Goal: Information Seeking & Learning: Compare options

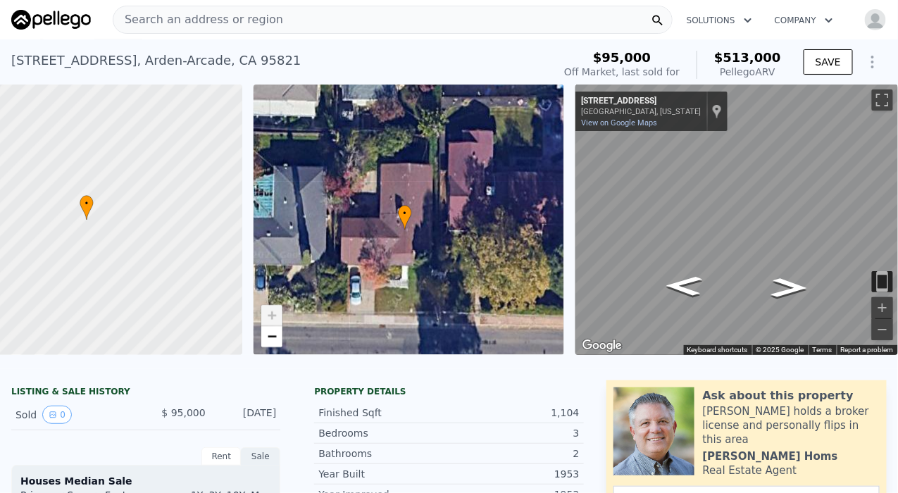
click at [181, 14] on span "Search an address or region" at bounding box center [198, 19] width 170 height 17
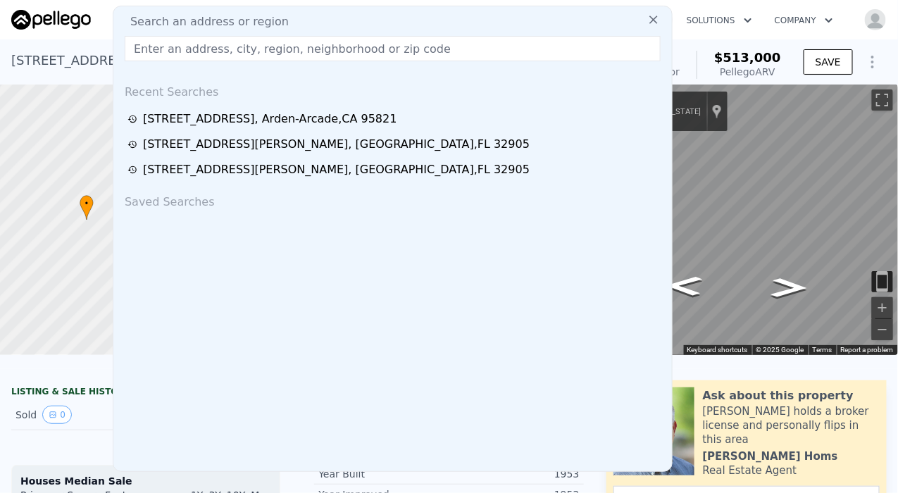
drag, startPoint x: 168, startPoint y: 18, endPoint x: 158, endPoint y: 45, distance: 28.3
click at [158, 46] on input "text" at bounding box center [393, 48] width 536 height 25
paste input "3825 Belden St, Sacramento, CA 95838"
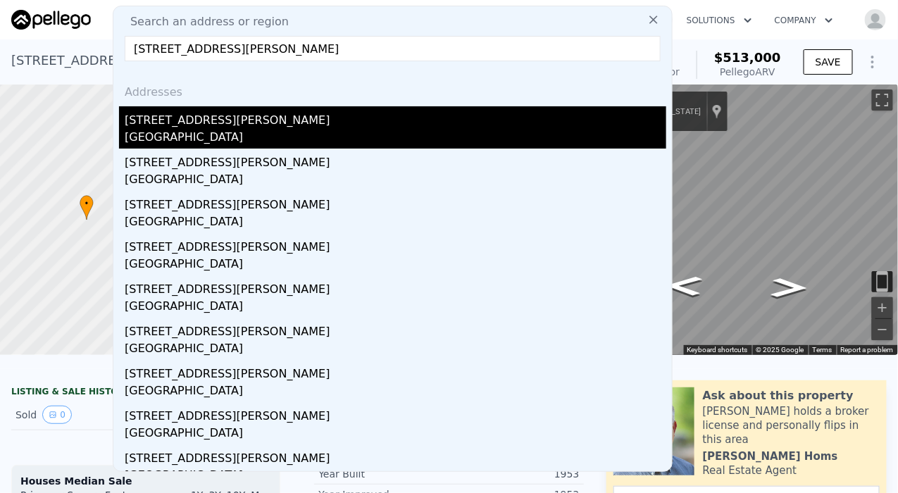
type input "3825 Belden St, Sacramento, CA 95838"
click at [159, 130] on div "Sacramento, CA 95838" at bounding box center [396, 139] width 542 height 20
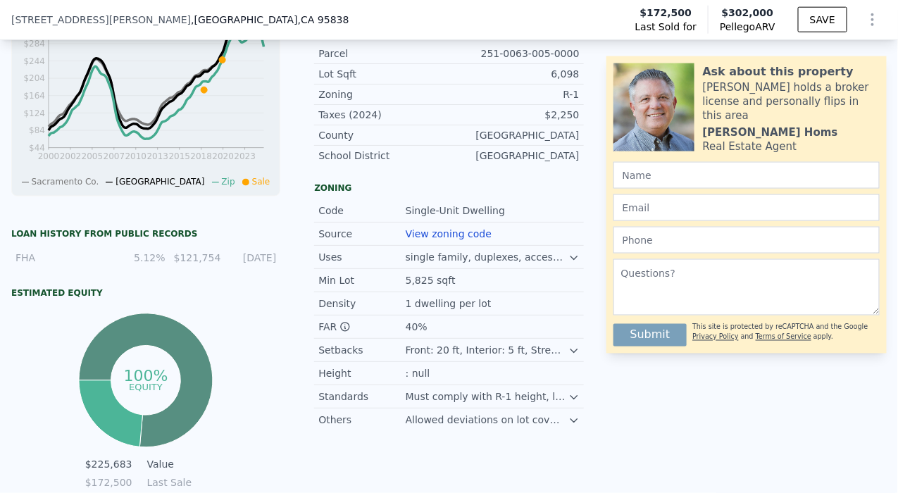
scroll to position [542, 0]
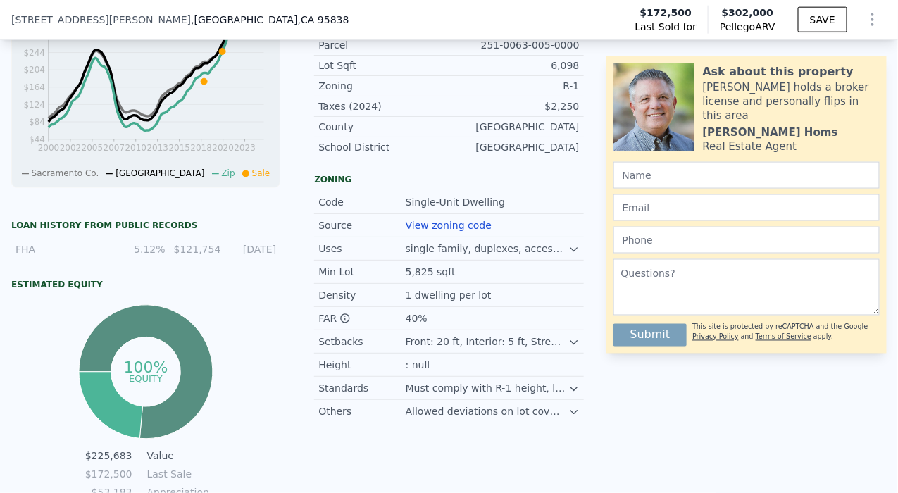
click at [568, 394] on icon at bounding box center [573, 388] width 11 height 11
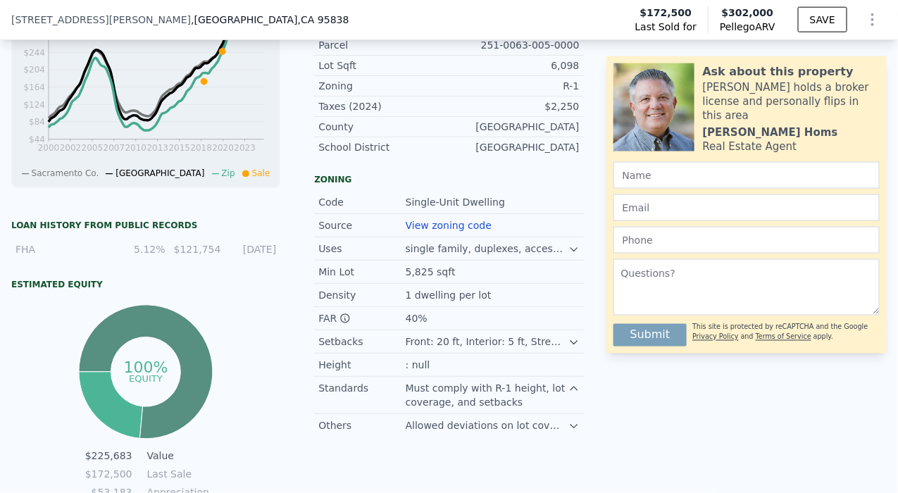
click at [570, 390] on icon at bounding box center [573, 389] width 6 height 4
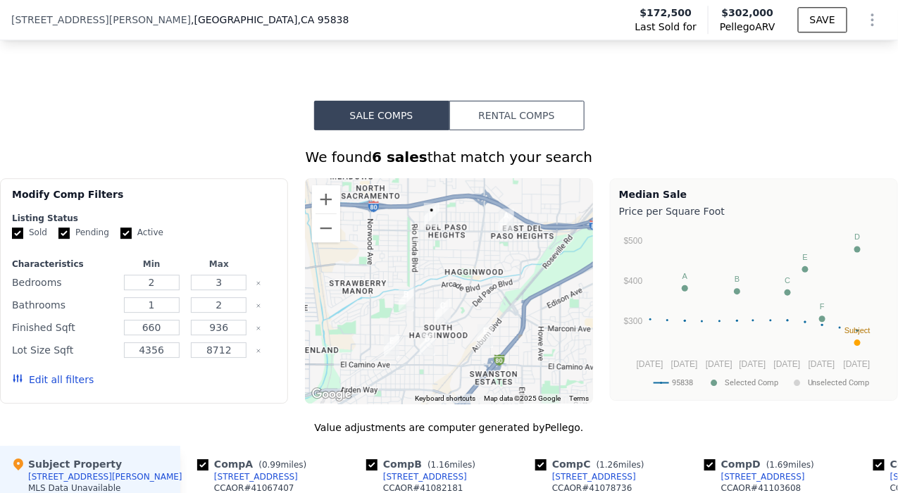
scroll to position [1090, 0]
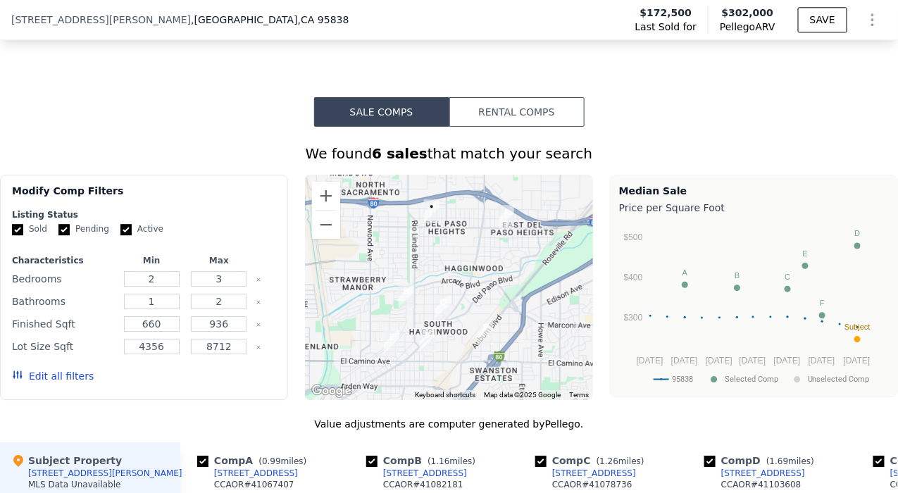
click at [14, 380] on icon "button" at bounding box center [17, 374] width 11 height 11
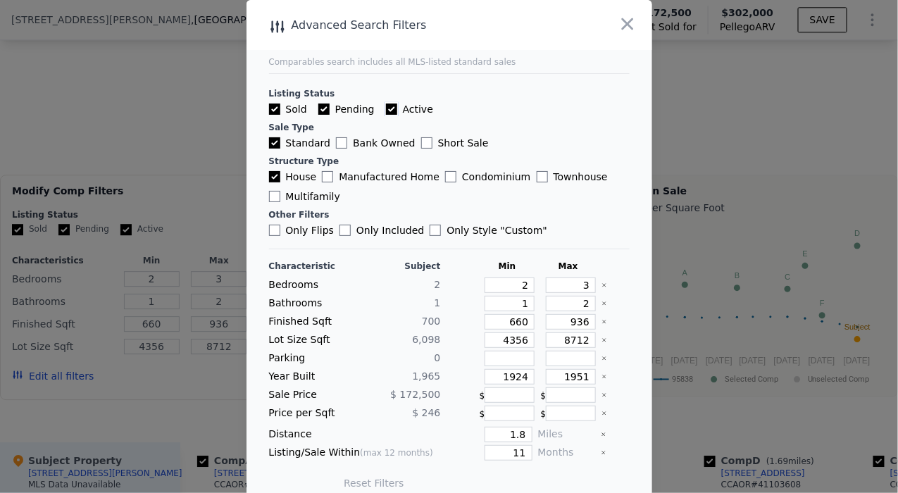
click at [386, 106] on input "Active" at bounding box center [391, 109] width 11 height 11
checkbox input "false"
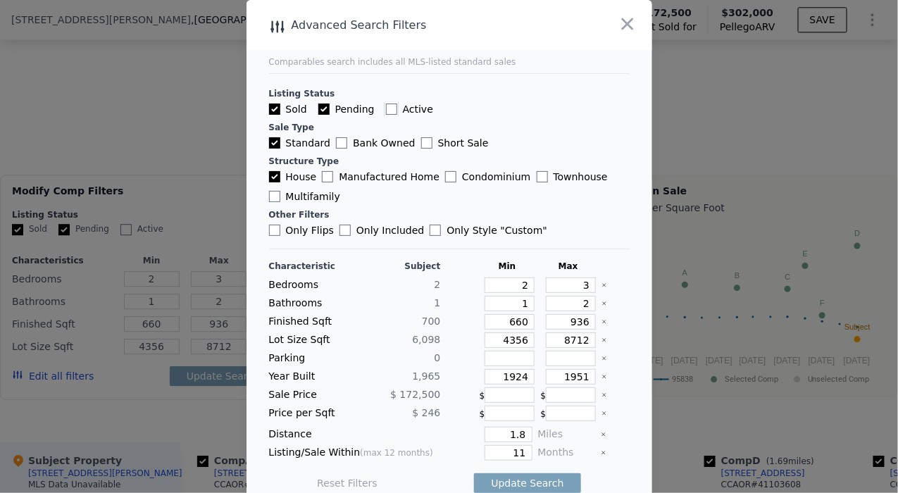
checkbox input "false"
click at [320, 113] on input "Pending" at bounding box center [323, 109] width 11 height 11
checkbox input "false"
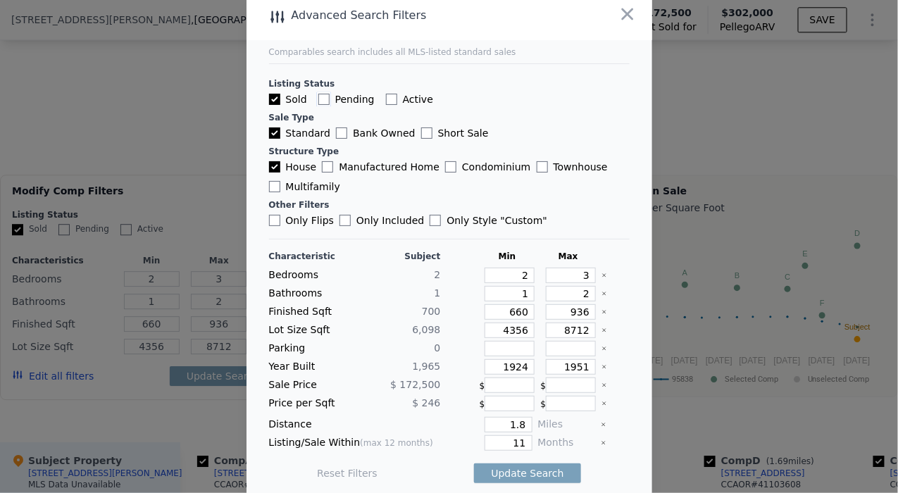
scroll to position [14, 0]
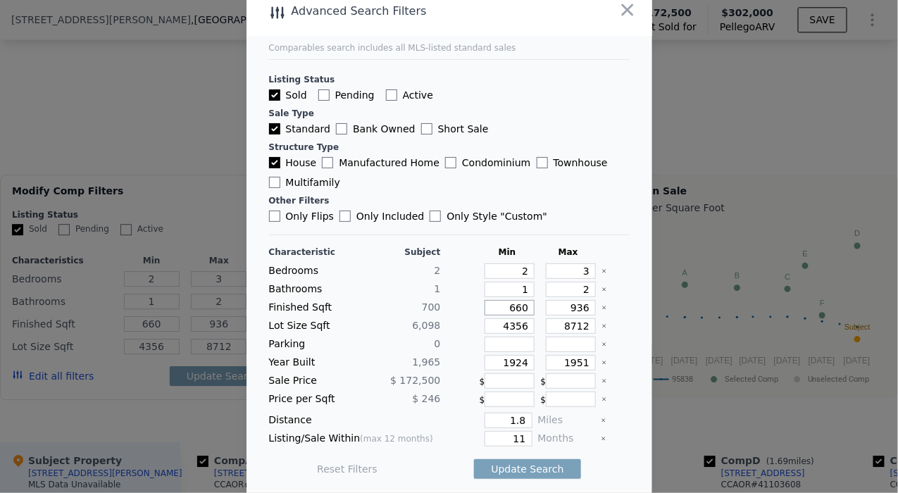
drag, startPoint x: 496, startPoint y: 306, endPoint x: 515, endPoint y: 306, distance: 19.7
click at [515, 306] on input "660" at bounding box center [509, 307] width 50 height 15
drag, startPoint x: 554, startPoint y: 303, endPoint x: 646, endPoint y: 306, distance: 91.6
click at [646, 306] on div "Advanced Search Filters Comparables search includes all MLS-listed standard sal…" at bounding box center [449, 241] width 406 height 511
drag, startPoint x: 493, startPoint y: 322, endPoint x: 542, endPoint y: 323, distance: 48.6
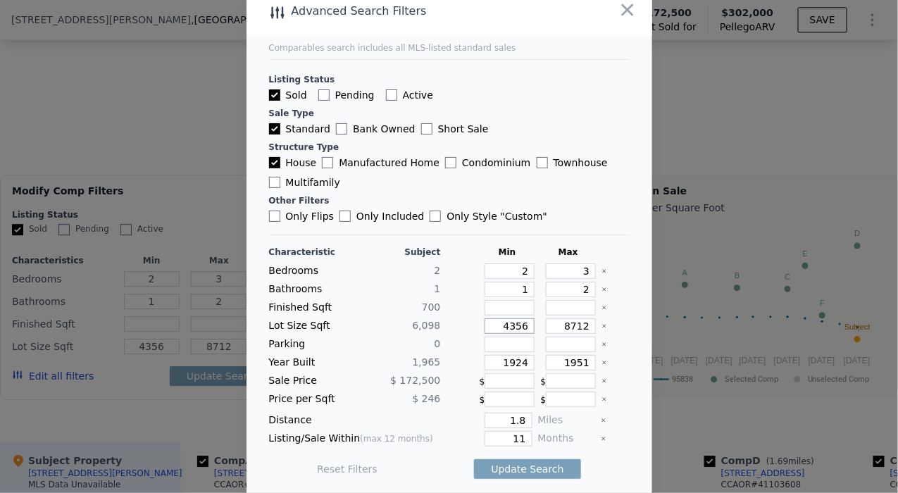
click at [542, 323] on div "Lot Size Sqft 6,098 4356 8712" at bounding box center [449, 325] width 361 height 15
drag, startPoint x: 489, startPoint y: 365, endPoint x: 546, endPoint y: 358, distance: 56.7
click at [546, 358] on div "Year Built 1,965 1924 1951" at bounding box center [449, 362] width 361 height 15
drag, startPoint x: 546, startPoint y: 361, endPoint x: 716, endPoint y: 360, distance: 169.7
click at [716, 360] on div "​ Advanced Search Filters Comparables search includes all MLS-listed standard s…" at bounding box center [449, 241] width 898 height 511
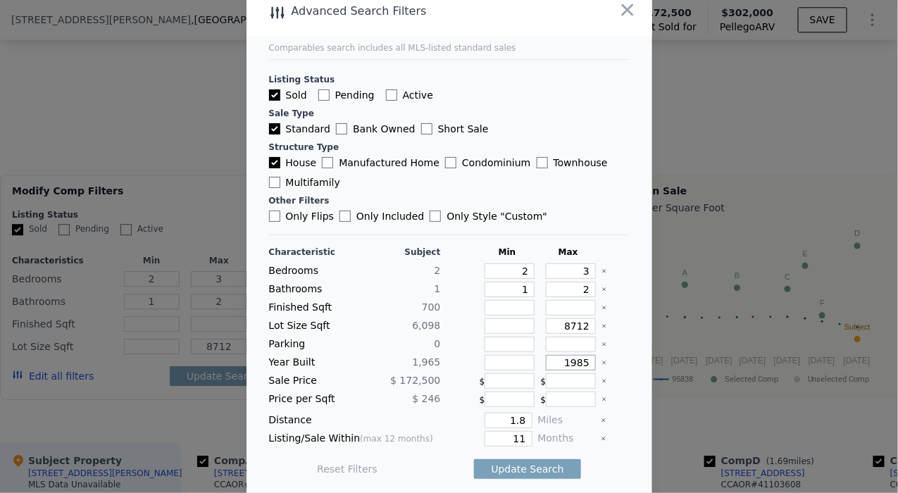
type input "1985"
drag, startPoint x: 501, startPoint y: 421, endPoint x: 529, endPoint y: 420, distance: 28.2
click at [529, 420] on div "Distance 1.8 Miles" at bounding box center [449, 420] width 361 height 15
type input "1"
drag, startPoint x: 498, startPoint y: 437, endPoint x: 532, endPoint y: 434, distance: 33.9
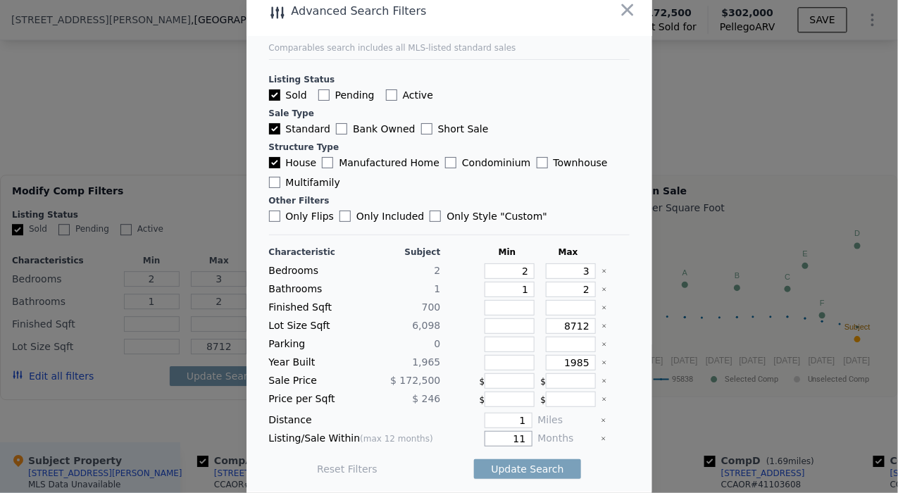
click at [532, 434] on div "Listing/Sale Within (max 12 months) 11 Months" at bounding box center [449, 438] width 361 height 15
type input "6"
click at [510, 465] on button "Update Search" at bounding box center [527, 469] width 106 height 20
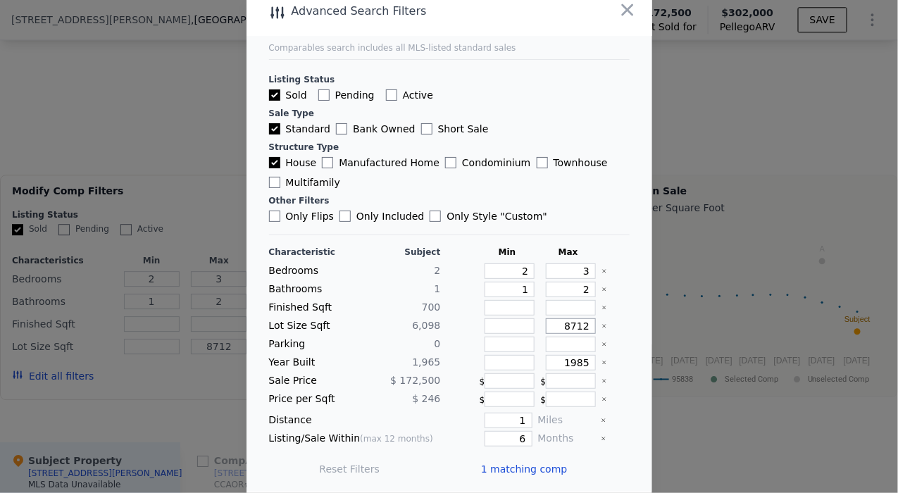
drag, startPoint x: 552, startPoint y: 324, endPoint x: 613, endPoint y: 324, distance: 60.6
click at [613, 324] on main "Comparables search includes all MLS-listed standard sales Listing Status Sold P…" at bounding box center [449, 239] width 406 height 506
type input "9"
type input "90"
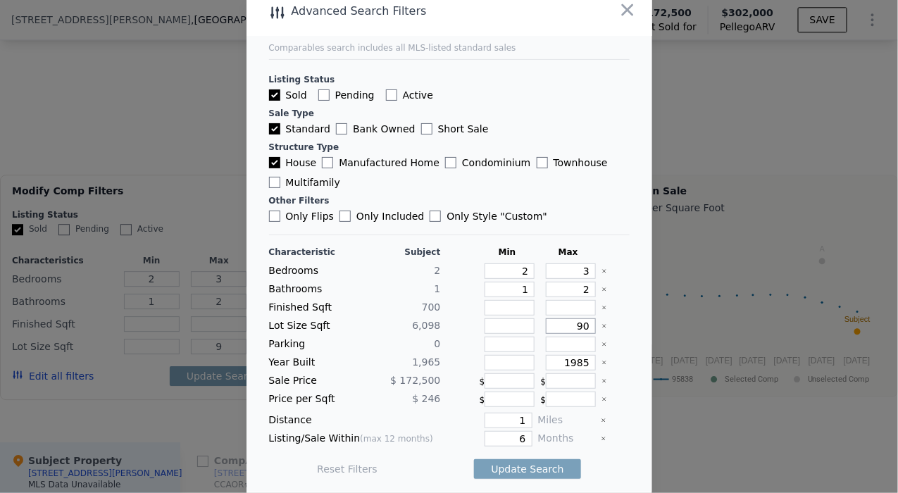
type input "90"
type input "900"
type input "9000"
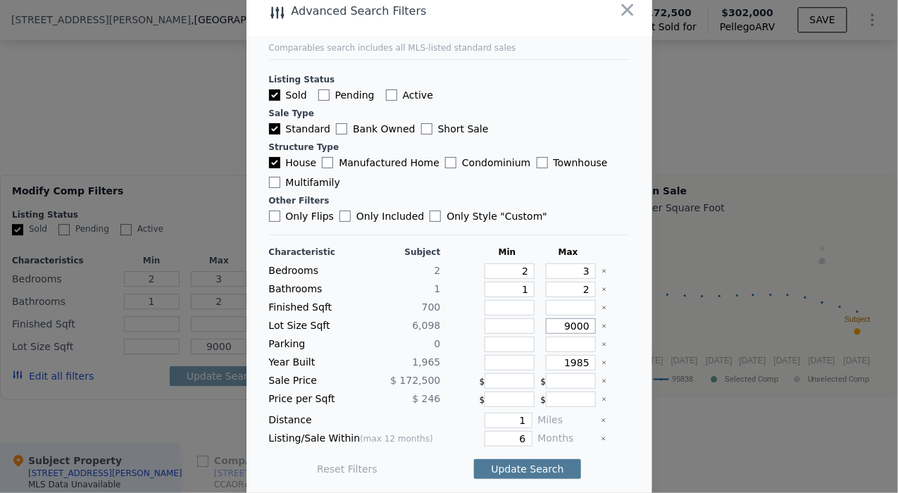
type input "9000"
click at [504, 465] on button "Update Search" at bounding box center [527, 469] width 106 height 20
drag, startPoint x: 499, startPoint y: 433, endPoint x: 513, endPoint y: 434, distance: 14.2
click at [513, 434] on input "6" at bounding box center [507, 438] width 47 height 15
click at [510, 460] on button "Update Search" at bounding box center [527, 469] width 106 height 20
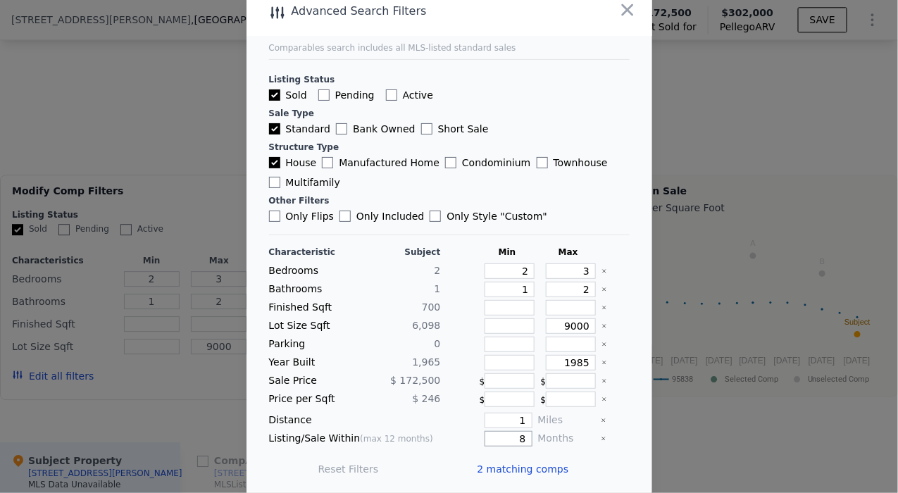
drag, startPoint x: 501, startPoint y: 436, endPoint x: 535, endPoint y: 432, distance: 34.8
click at [535, 432] on div "Listing/Sale Within (max 12 months) 8 Months" at bounding box center [449, 438] width 361 height 15
type input "10"
click at [527, 461] on button "Update Search" at bounding box center [527, 469] width 106 height 20
click at [494, 463] on span "3 matching comps" at bounding box center [523, 469] width 92 height 14
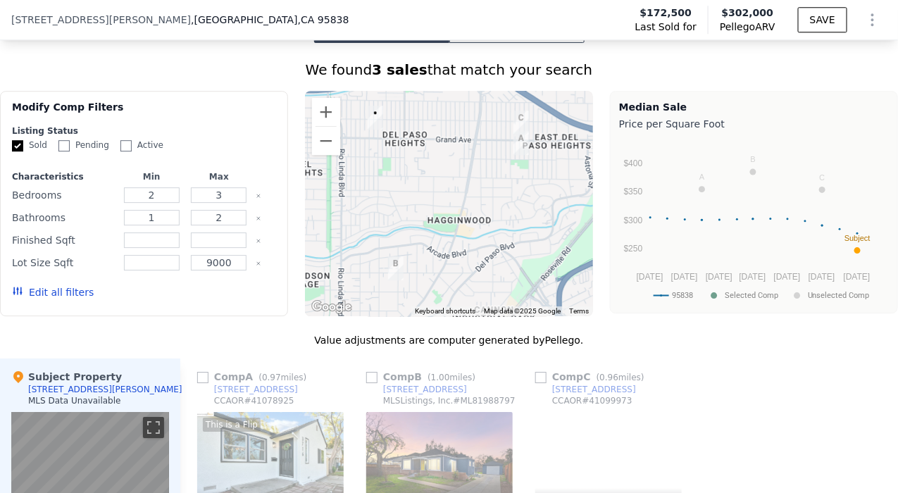
scroll to position [1168, 0]
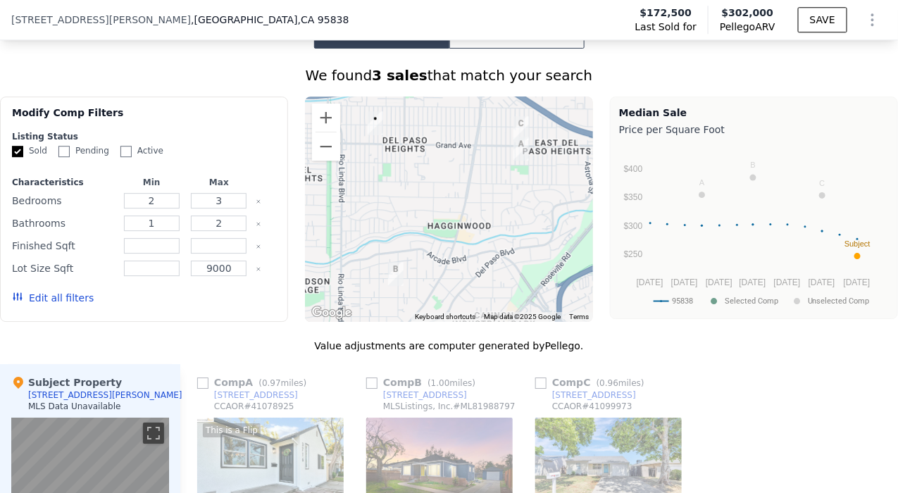
click at [436, 207] on div at bounding box center [449, 208] width 288 height 225
click at [325, 156] on button "Zoom out" at bounding box center [326, 146] width 28 height 28
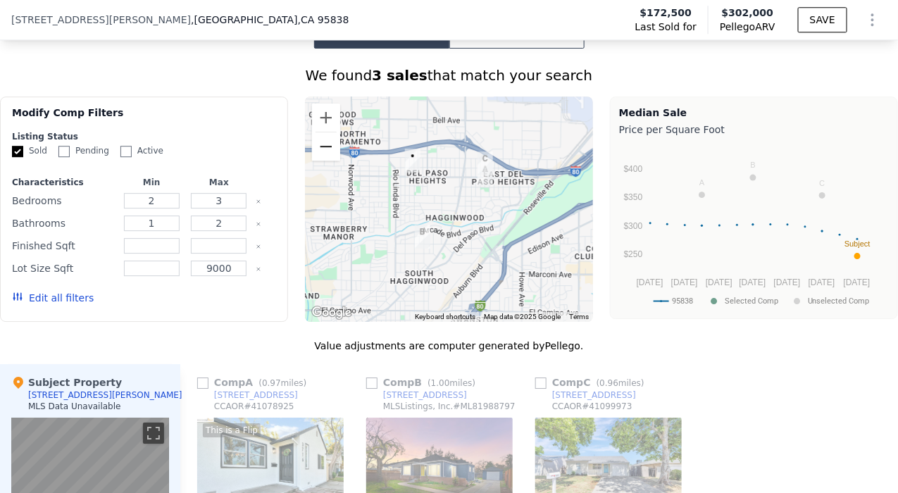
scroll to position [1090, 0]
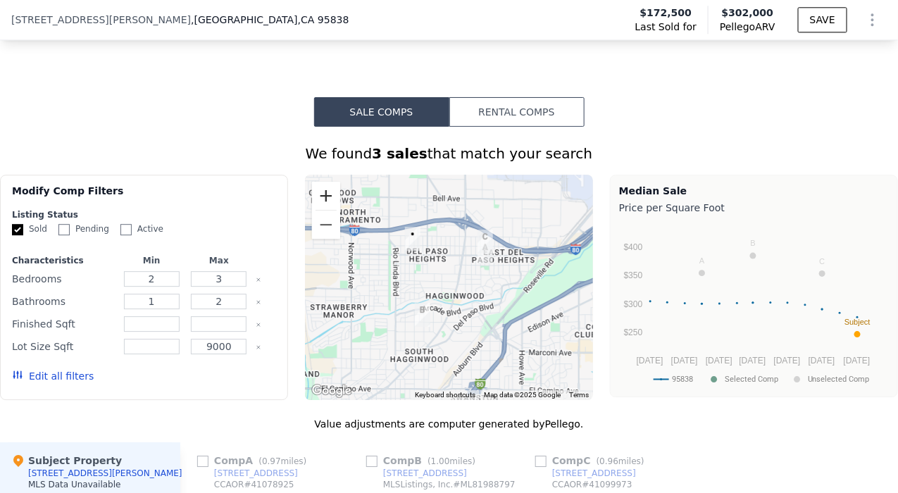
click at [320, 199] on button "Zoom in" at bounding box center [326, 196] width 28 height 28
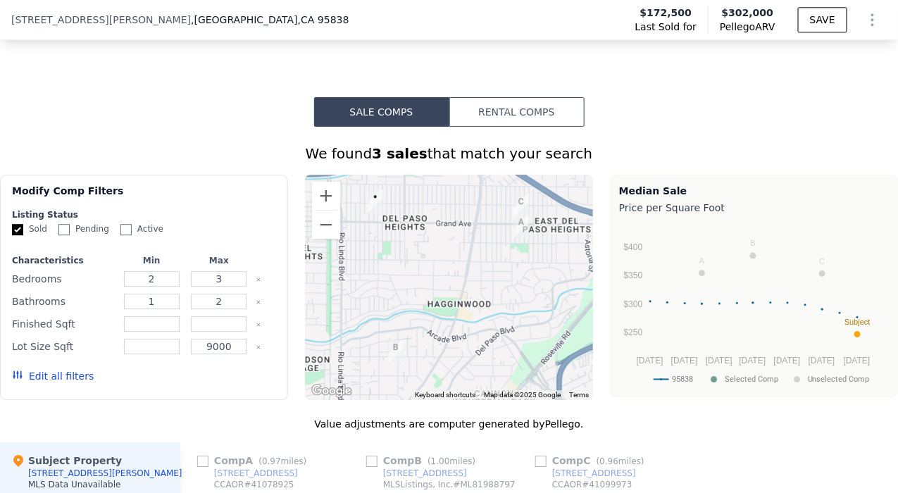
click at [19, 380] on icon "button" at bounding box center [17, 374] width 11 height 11
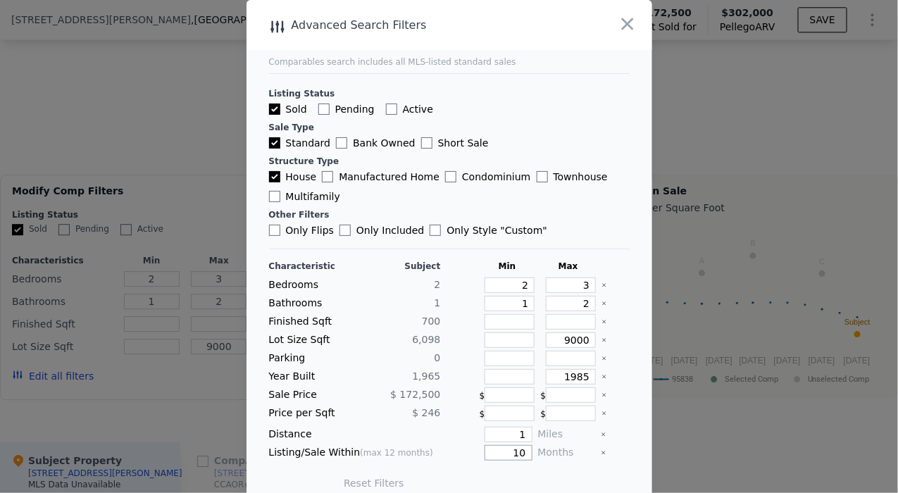
drag, startPoint x: 489, startPoint y: 448, endPoint x: 529, endPoint y: 446, distance: 40.2
click at [529, 446] on div "Listing/Sale Within (max 12 months) 10 Months" at bounding box center [449, 452] width 361 height 15
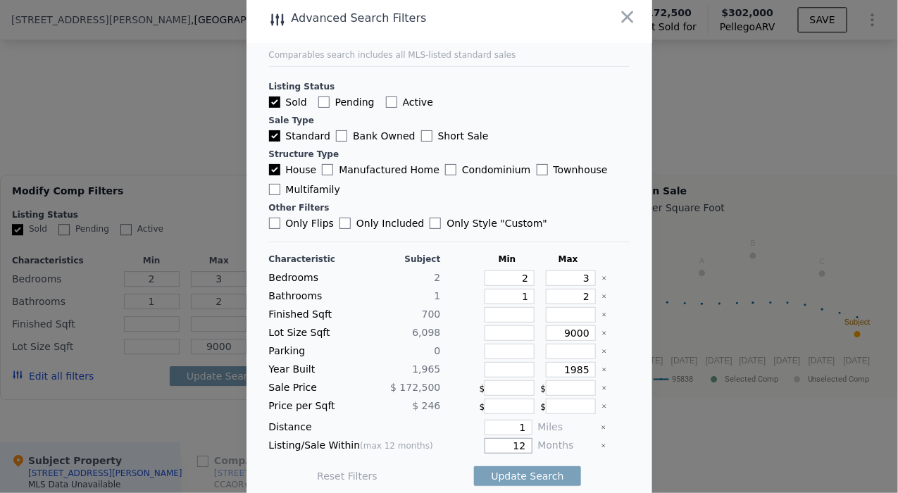
scroll to position [14, 0]
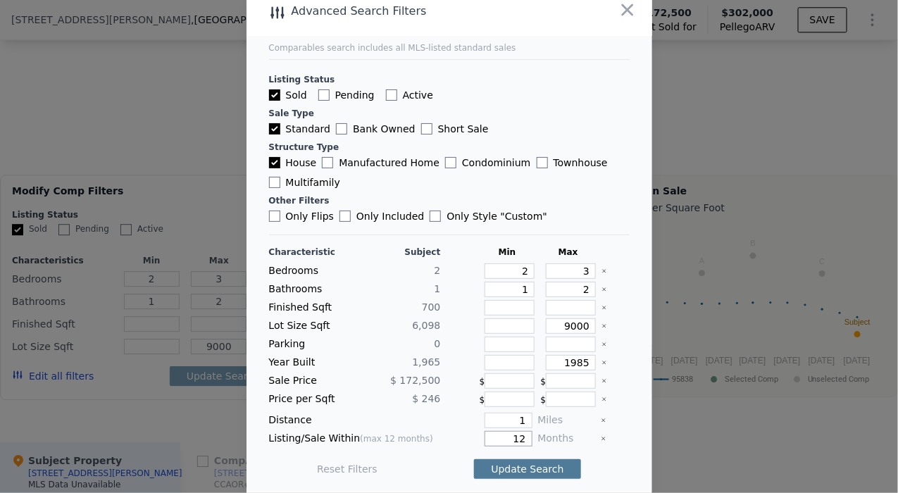
type input "12"
click at [492, 462] on button "Update Search" at bounding box center [527, 469] width 106 height 20
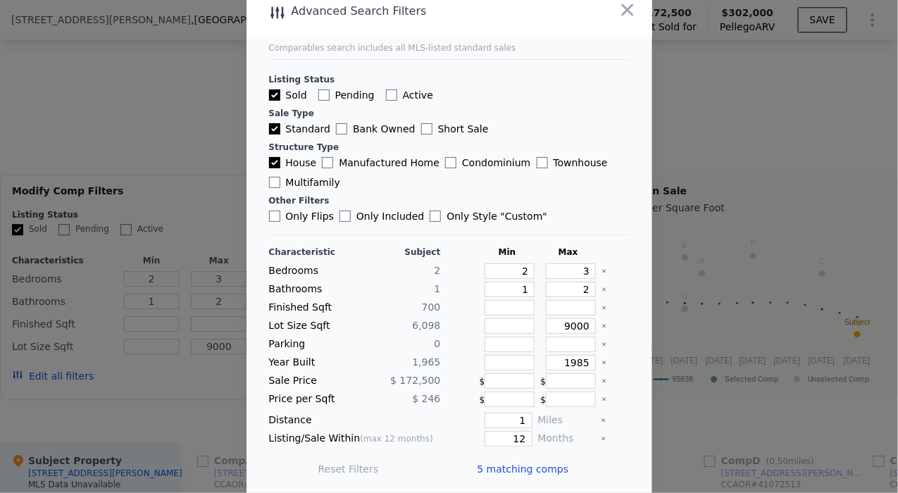
click at [494, 462] on span "5 matching comps" at bounding box center [523, 469] width 92 height 14
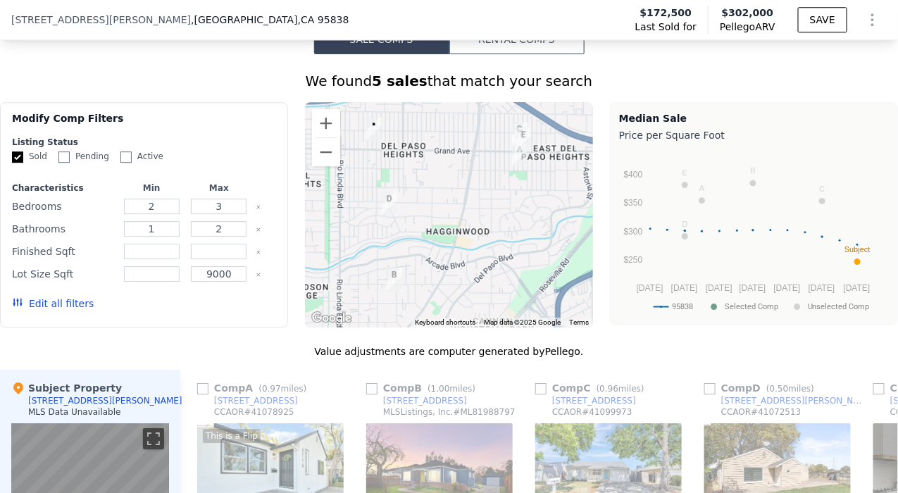
scroll to position [1111, 0]
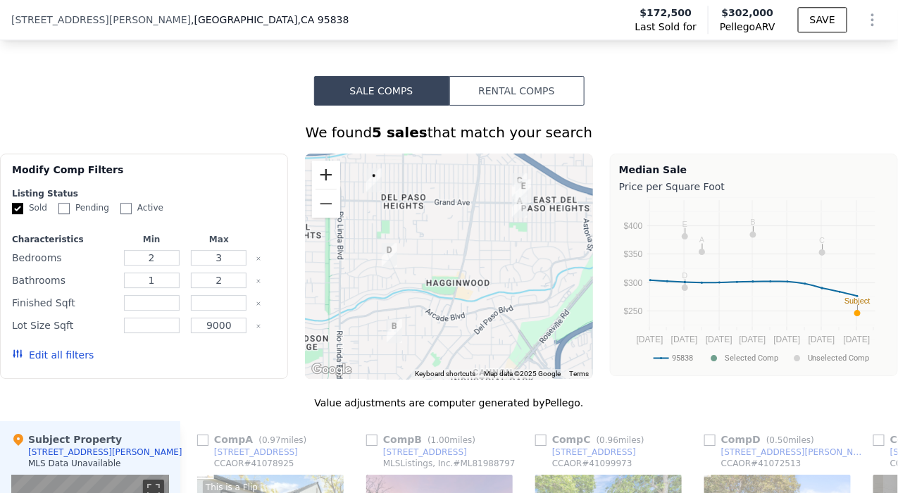
click at [327, 181] on button "Zoom in" at bounding box center [326, 175] width 28 height 28
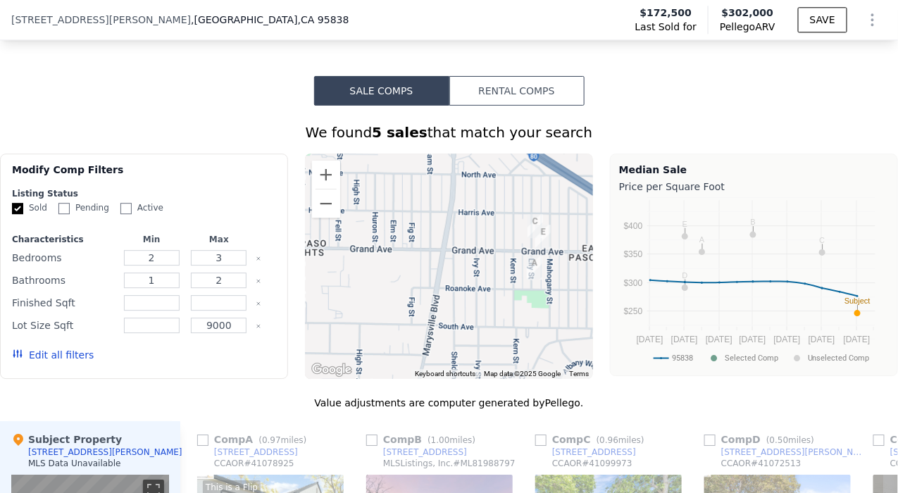
drag, startPoint x: 487, startPoint y: 219, endPoint x: 430, endPoint y: 333, distance: 127.2
click at [430, 333] on div at bounding box center [449, 266] width 288 height 225
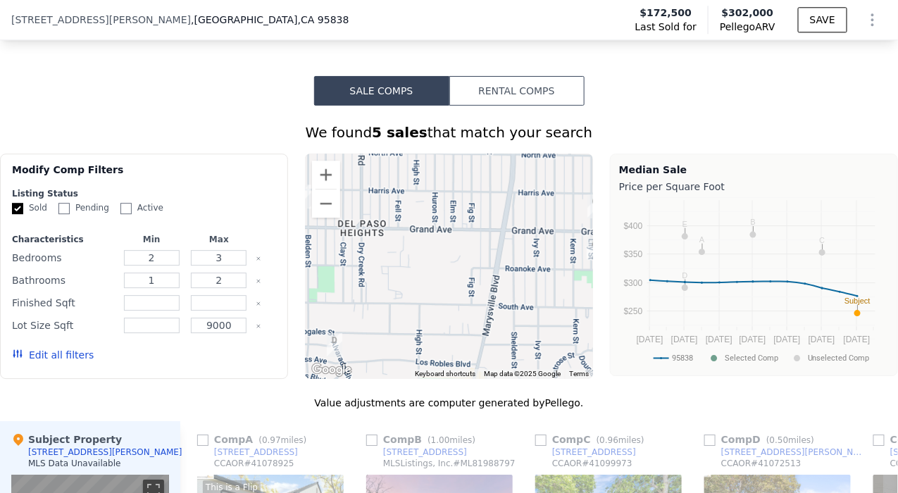
drag, startPoint x: 415, startPoint y: 313, endPoint x: 480, endPoint y: 291, distance: 68.6
click at [480, 291] on div at bounding box center [449, 266] width 288 height 225
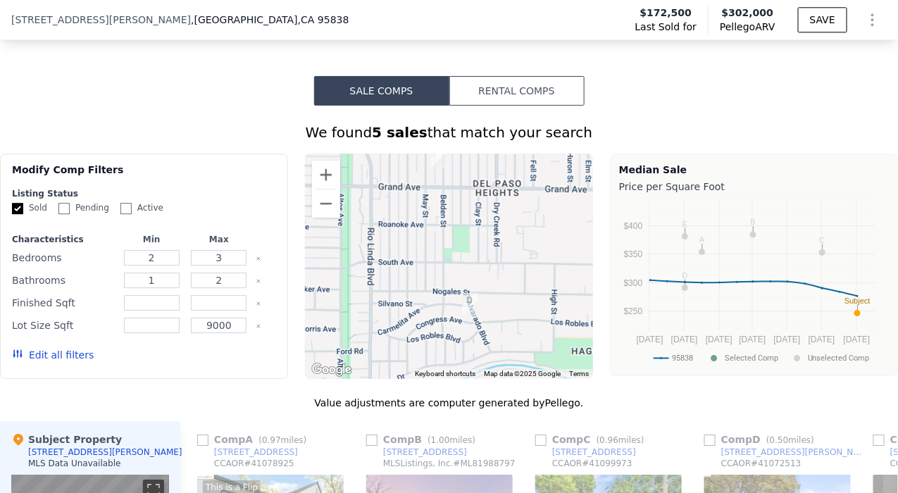
drag, startPoint x: 364, startPoint y: 286, endPoint x: 501, endPoint y: 237, distance: 145.0
click at [501, 237] on div at bounding box center [449, 266] width 288 height 225
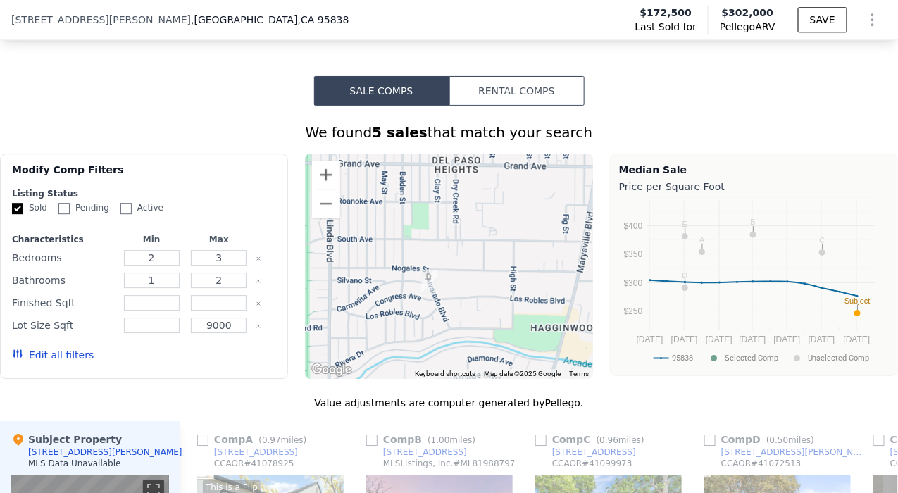
drag, startPoint x: 499, startPoint y: 329, endPoint x: 456, endPoint y: 347, distance: 46.7
click at [456, 347] on div at bounding box center [449, 266] width 288 height 225
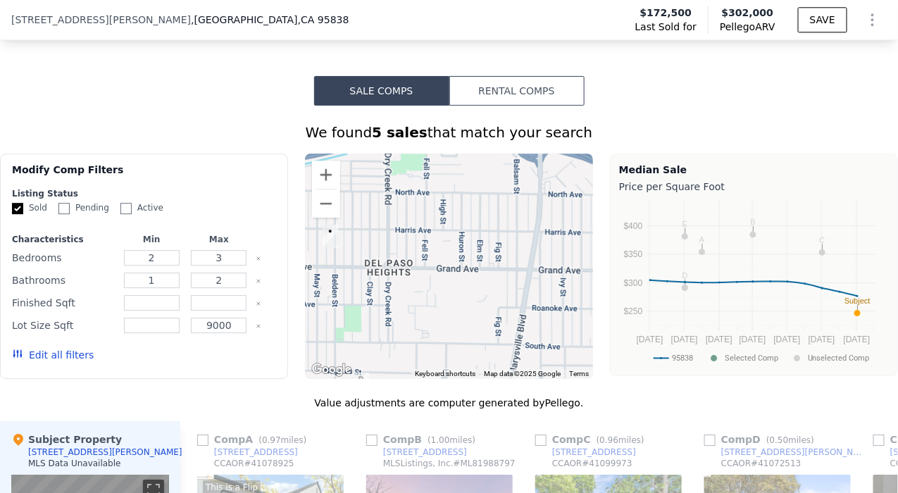
drag, startPoint x: 503, startPoint y: 168, endPoint x: 437, endPoint y: 251, distance: 105.8
click at [437, 251] on div at bounding box center [449, 266] width 288 height 225
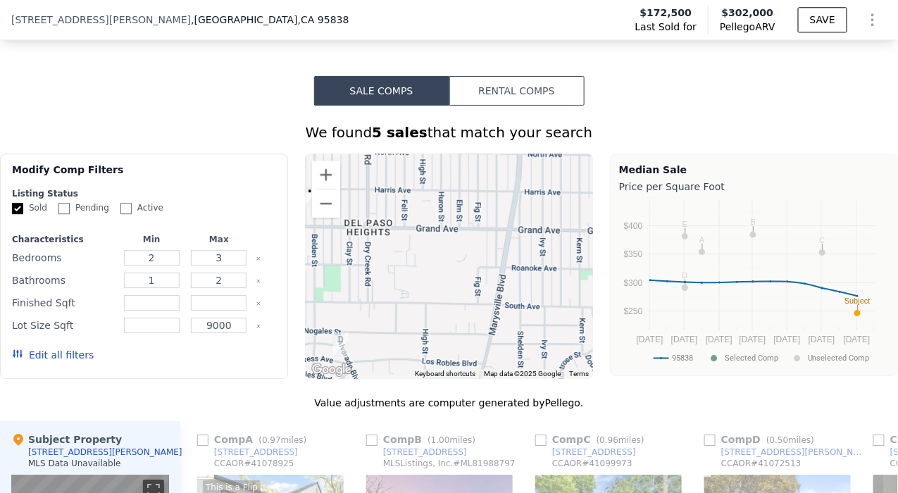
drag, startPoint x: 456, startPoint y: 284, endPoint x: 434, endPoint y: 243, distance: 46.3
click at [434, 243] on div at bounding box center [449, 266] width 288 height 225
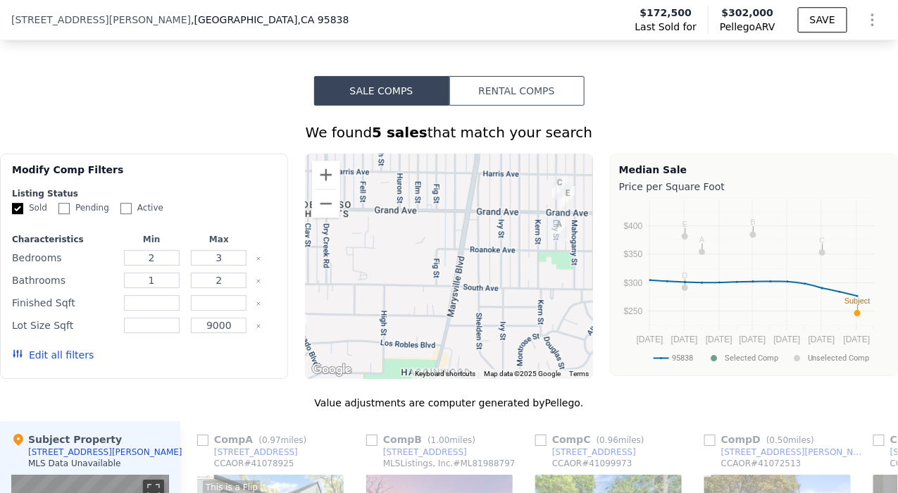
drag, startPoint x: 429, startPoint y: 278, endPoint x: 401, endPoint y: 268, distance: 29.8
click at [401, 268] on div at bounding box center [449, 266] width 288 height 225
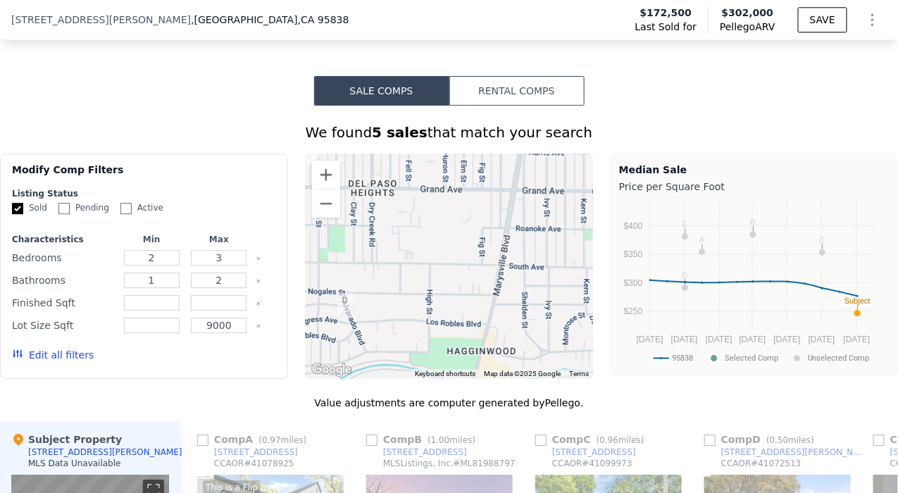
drag, startPoint x: 401, startPoint y: 276, endPoint x: 510, endPoint y: 239, distance: 114.5
click at [510, 239] on div at bounding box center [449, 266] width 288 height 225
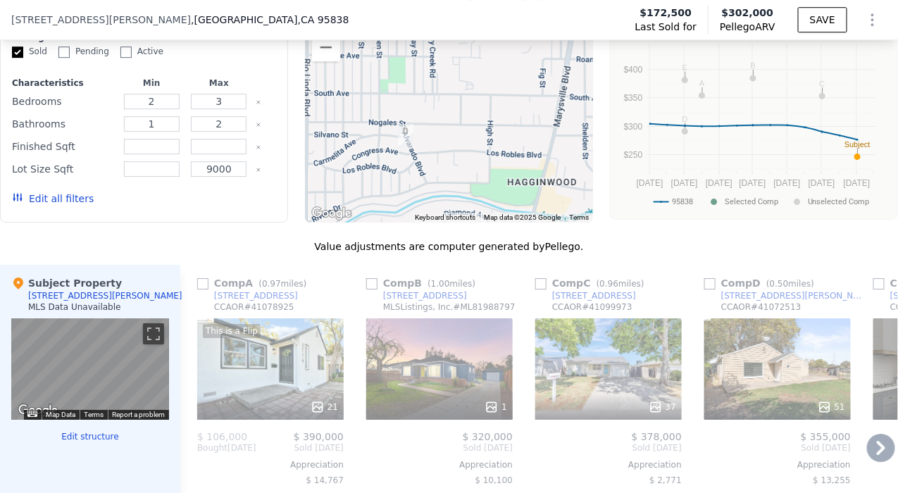
scroll to position [1346, 0]
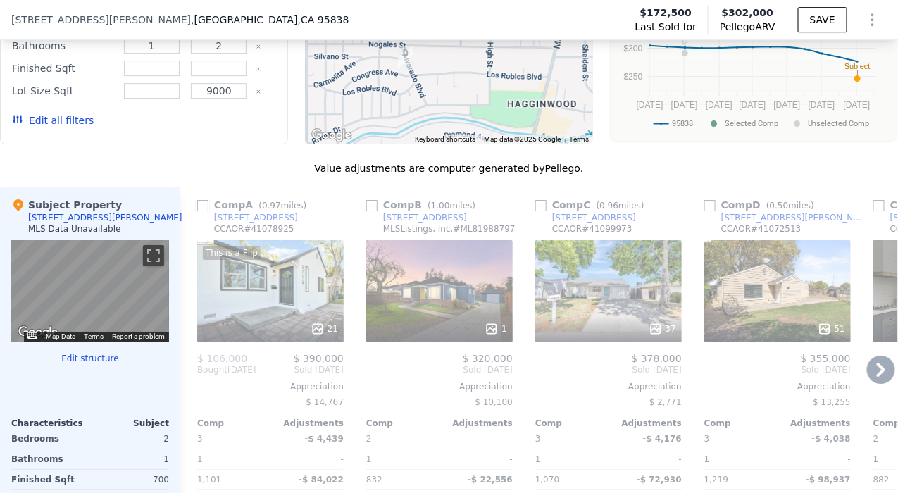
click at [200, 211] on input "checkbox" at bounding box center [202, 205] width 11 height 11
checkbox input "true"
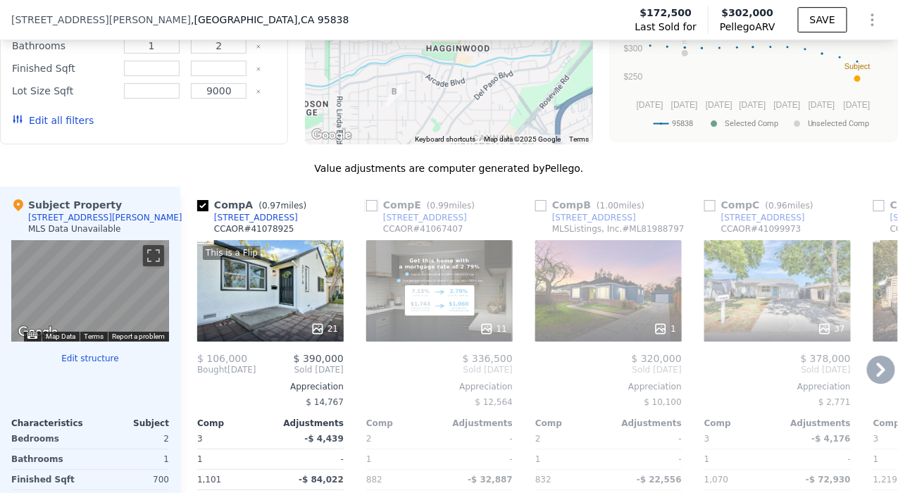
click at [370, 211] on input "checkbox" at bounding box center [371, 205] width 11 height 11
checkbox input "true"
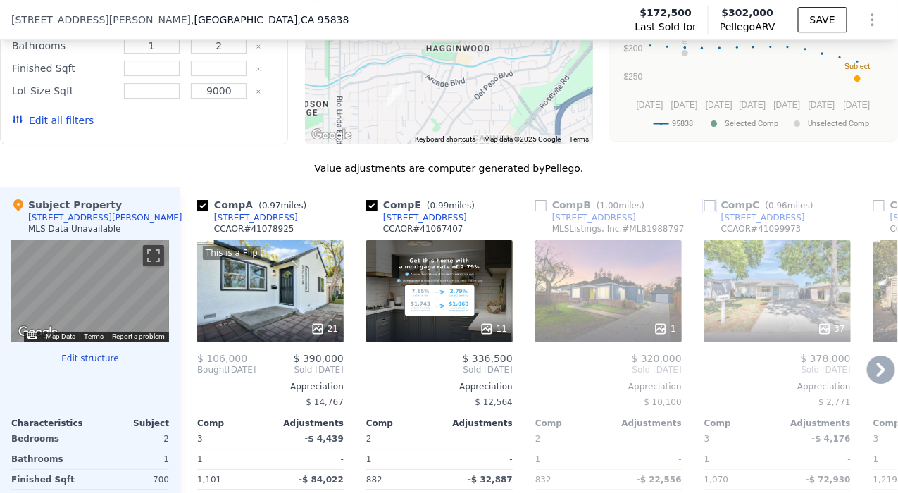
click at [714, 211] on input "checkbox" at bounding box center [709, 205] width 11 height 11
checkbox input "true"
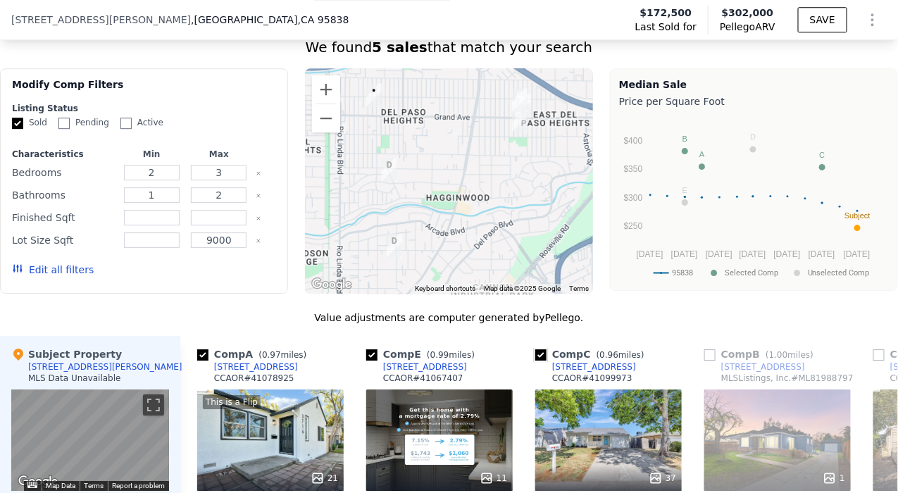
scroll to position [1180, 0]
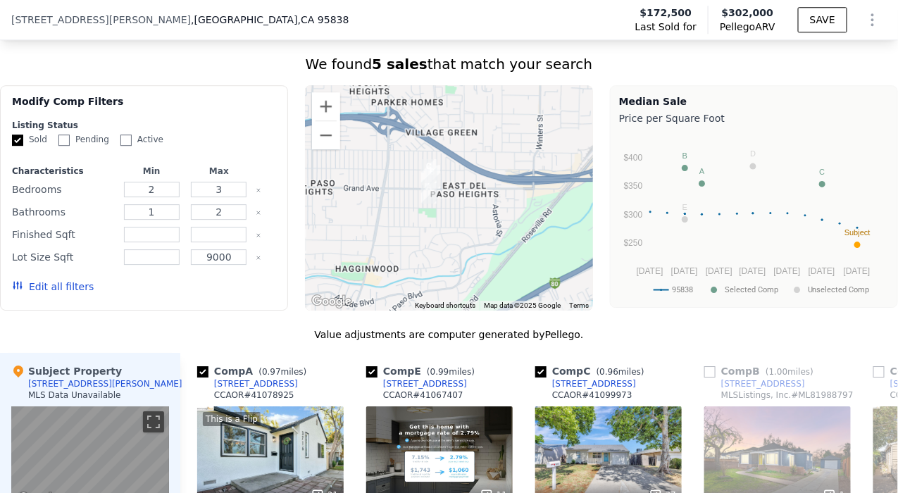
drag, startPoint x: 534, startPoint y: 197, endPoint x: 442, endPoint y: 251, distance: 107.6
click at [442, 251] on div at bounding box center [449, 197] width 288 height 225
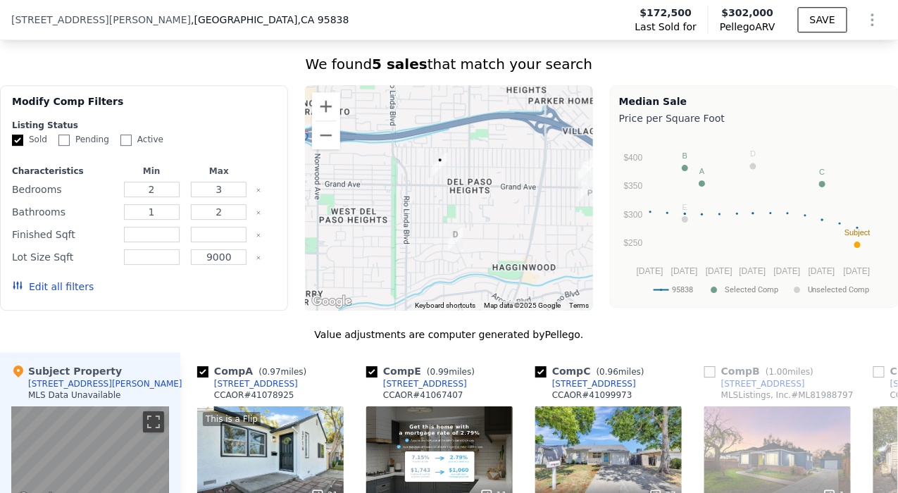
drag, startPoint x: 396, startPoint y: 225, endPoint x: 582, endPoint y: 221, distance: 186.6
click at [579, 222] on div at bounding box center [449, 197] width 288 height 225
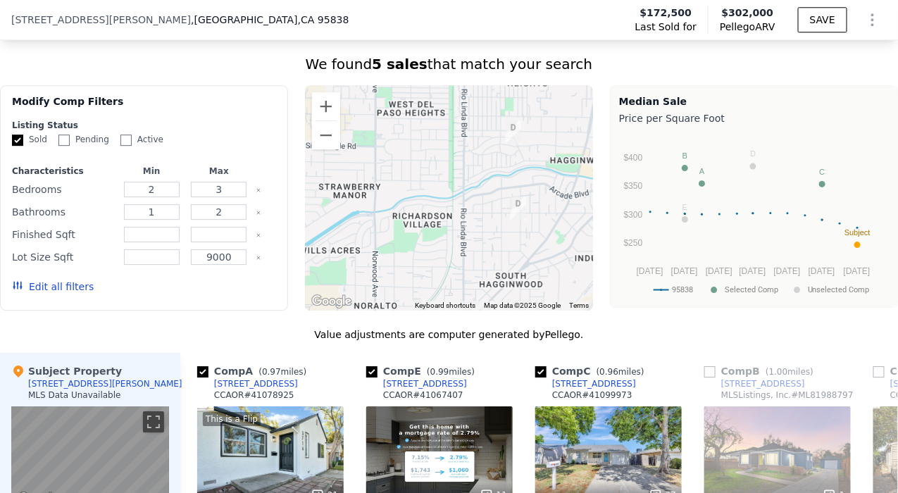
drag, startPoint x: 447, startPoint y: 270, endPoint x: 451, endPoint y: 145, distance: 125.4
click at [451, 145] on div at bounding box center [449, 197] width 288 height 225
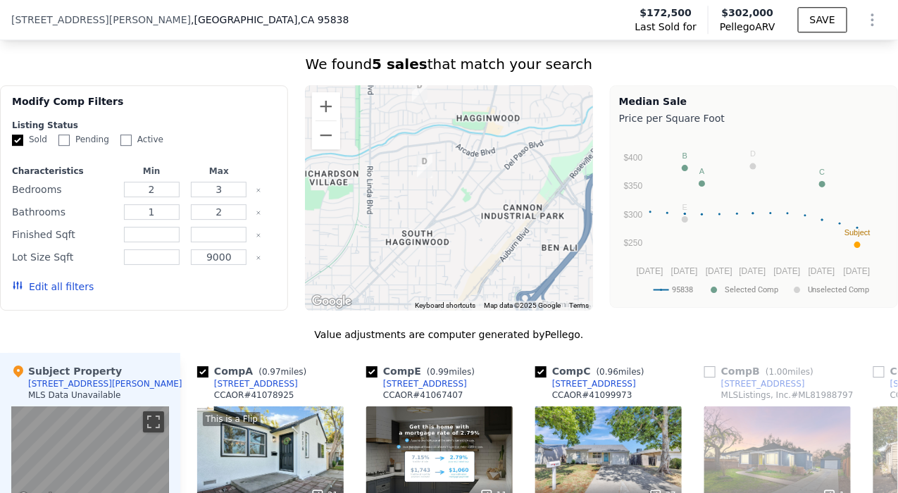
drag, startPoint x: 484, startPoint y: 281, endPoint x: 404, endPoint y: 257, distance: 84.4
click at [404, 257] on div at bounding box center [449, 197] width 288 height 225
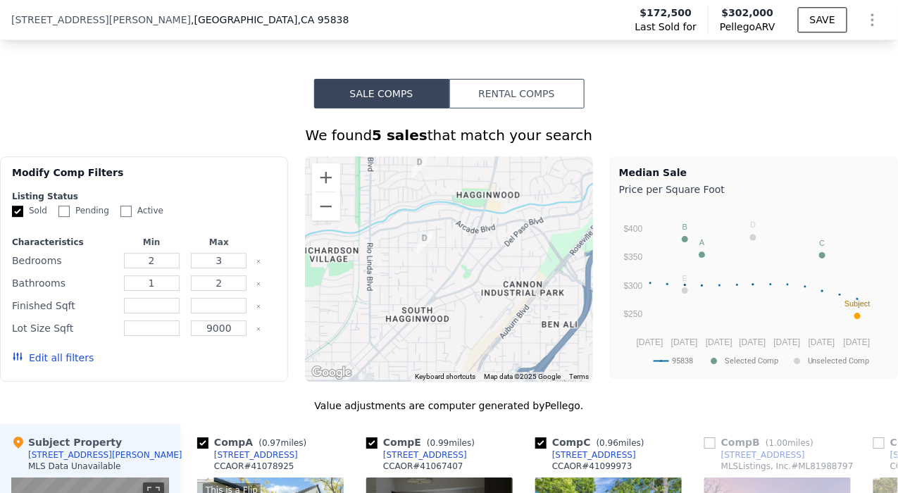
scroll to position [1101, 0]
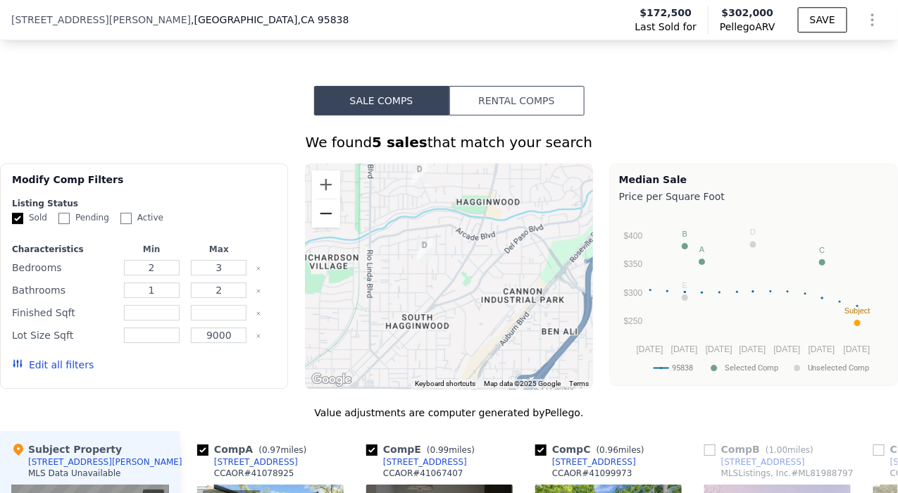
click at [320, 220] on button "Zoom out" at bounding box center [326, 213] width 28 height 28
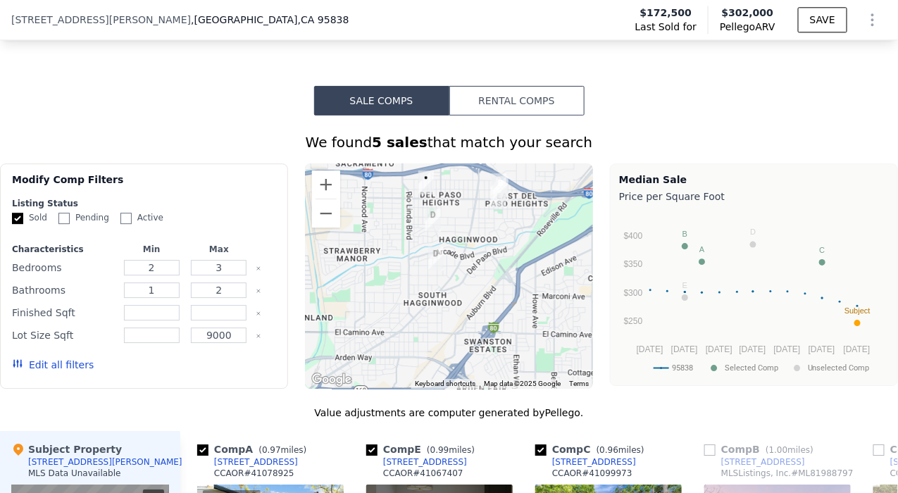
click at [469, 315] on div at bounding box center [449, 275] width 288 height 225
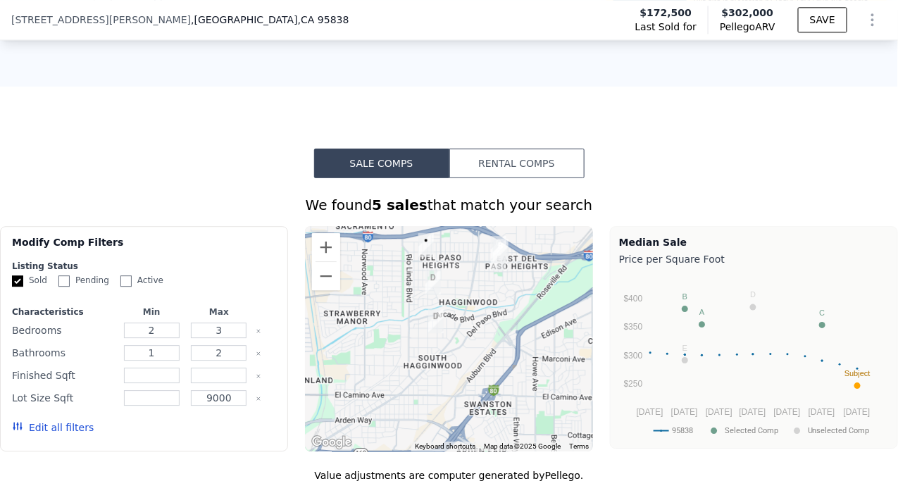
scroll to position [1023, 0]
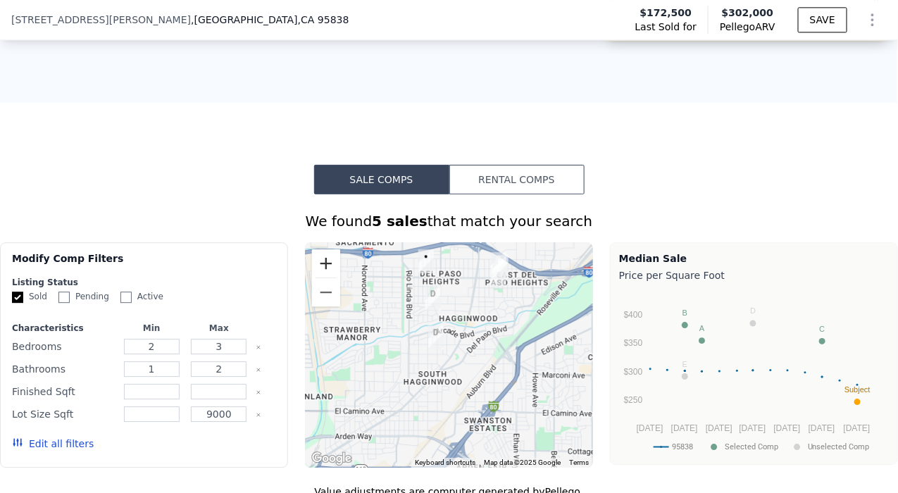
click at [324, 273] on button "Zoom in" at bounding box center [326, 263] width 28 height 28
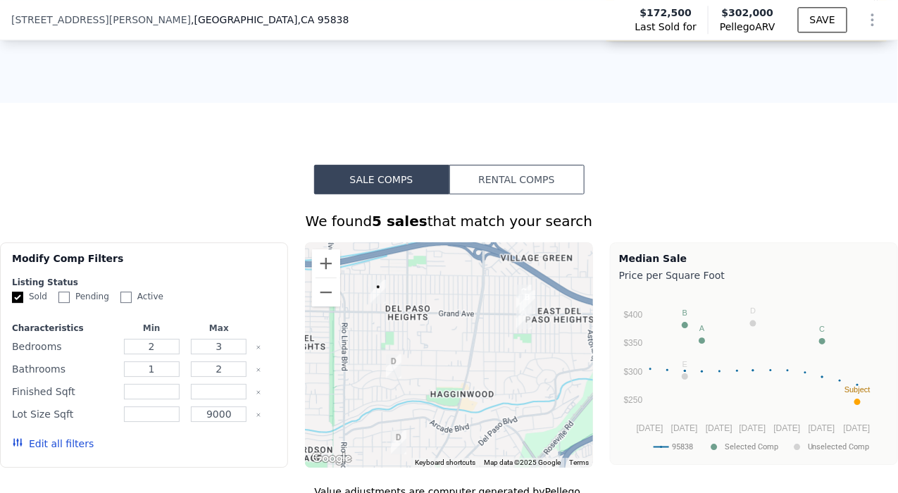
drag, startPoint x: 465, startPoint y: 296, endPoint x: 442, endPoint y: 391, distance: 97.9
click at [442, 391] on div at bounding box center [449, 354] width 288 height 225
click at [323, 273] on button "Zoom in" at bounding box center [326, 263] width 28 height 28
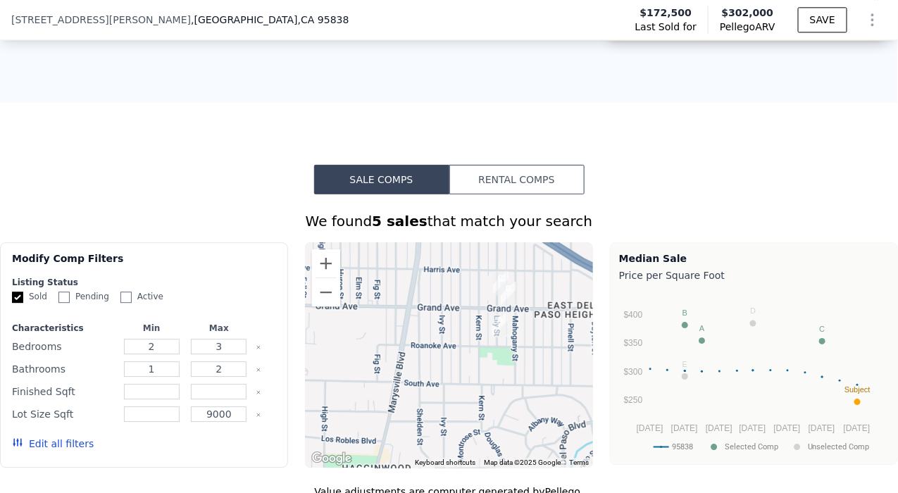
drag, startPoint x: 447, startPoint y: 341, endPoint x: 345, endPoint y: 375, distance: 107.6
click at [345, 376] on div at bounding box center [449, 354] width 288 height 225
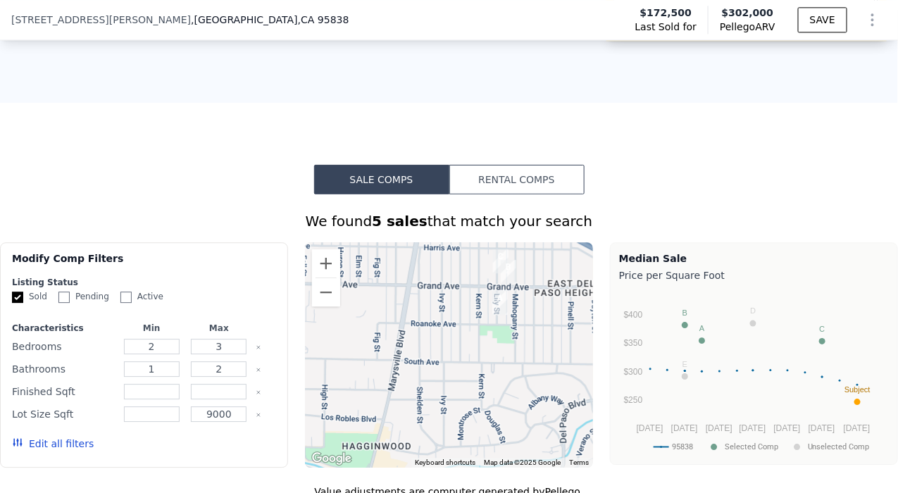
drag, startPoint x: 449, startPoint y: 386, endPoint x: 449, endPoint y: 363, distance: 23.2
click at [449, 363] on div at bounding box center [449, 354] width 288 height 225
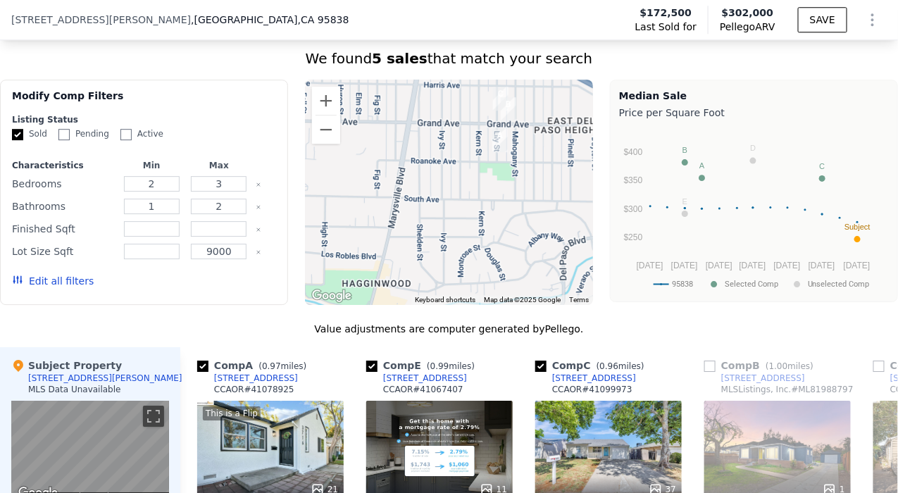
scroll to position [1177, 0]
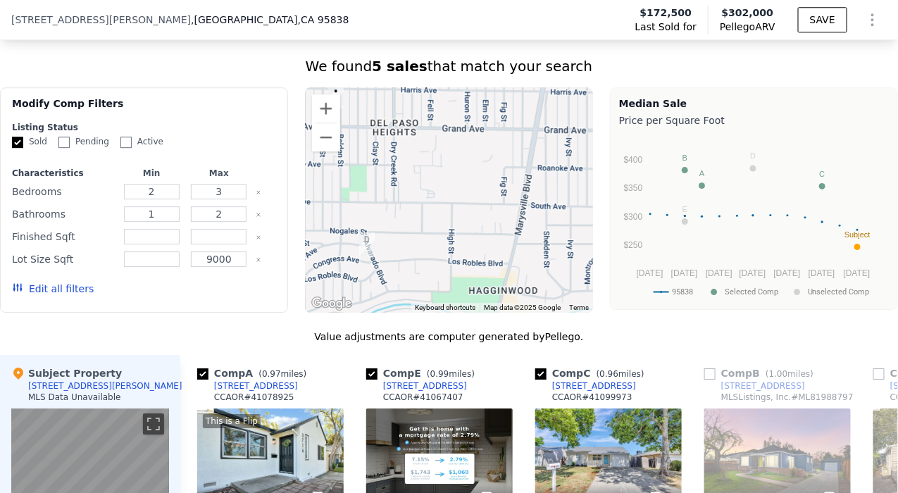
drag, startPoint x: 439, startPoint y: 249, endPoint x: 569, endPoint y: 246, distance: 129.6
click at [569, 246] on div at bounding box center [449, 199] width 288 height 225
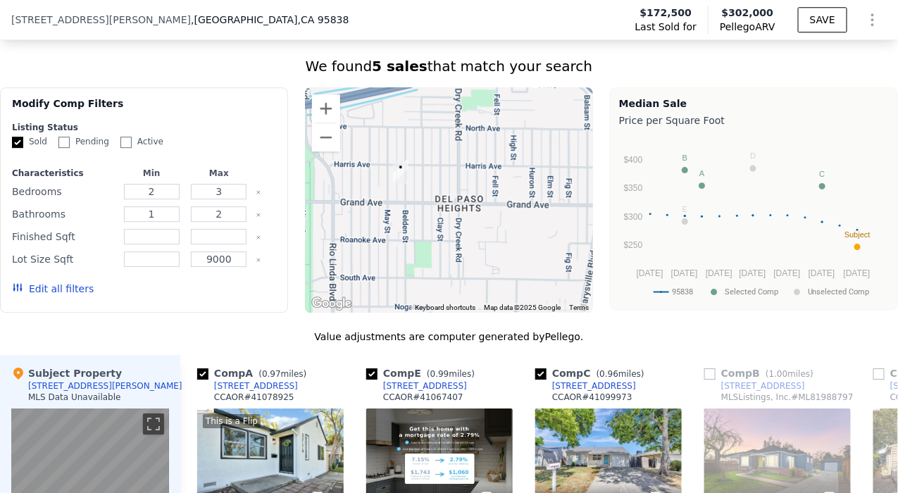
drag, startPoint x: 435, startPoint y: 247, endPoint x: 500, endPoint y: 327, distance: 102.6
click at [500, 327] on div "We found 5 sales that match your search Filters Map Prices Modify Comp Filters …" at bounding box center [449, 434] width 898 height 756
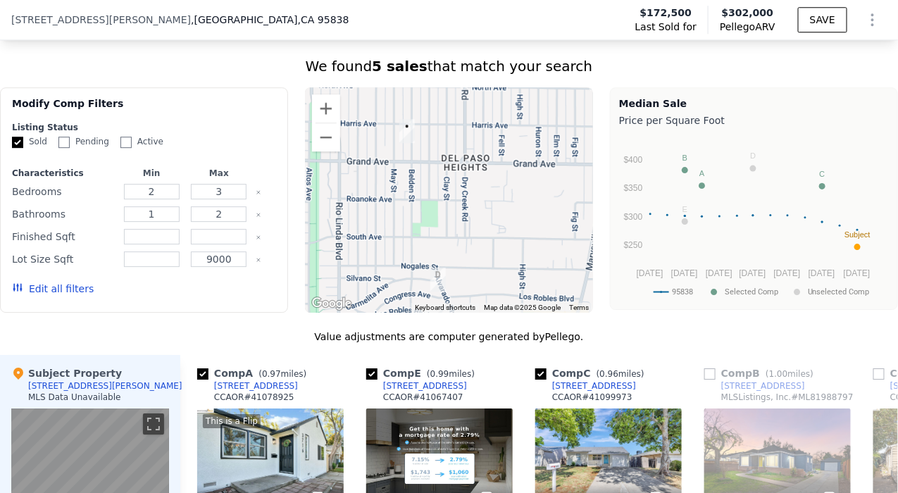
drag, startPoint x: 515, startPoint y: 301, endPoint x: 525, endPoint y: 246, distance: 55.0
click at [531, 245] on div at bounding box center [449, 199] width 288 height 225
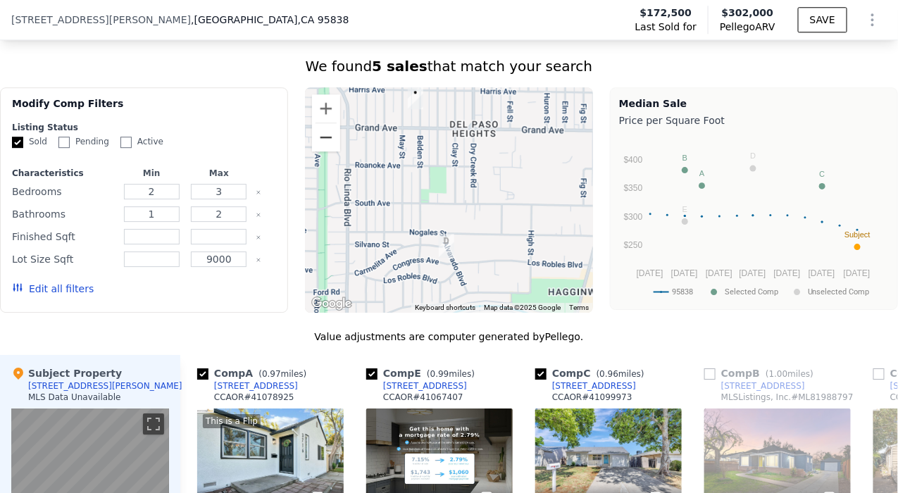
click at [322, 148] on button "Zoom out" at bounding box center [326, 137] width 28 height 28
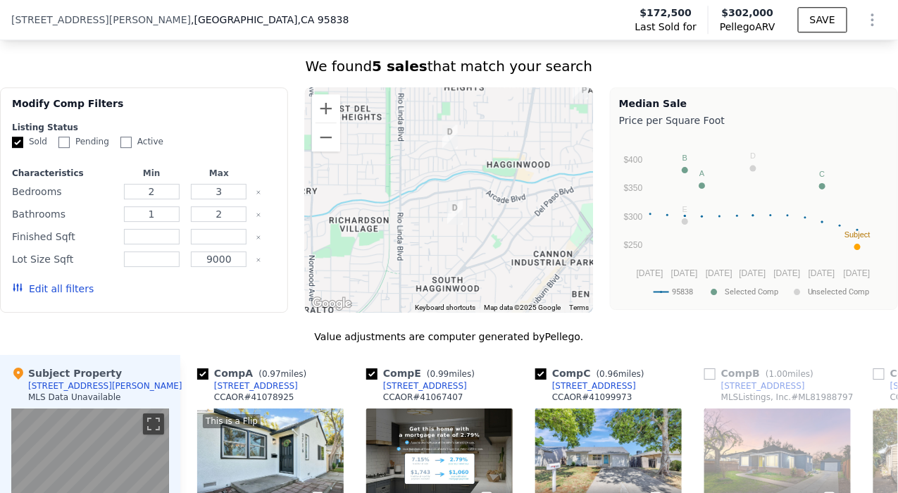
drag, startPoint x: 505, startPoint y: 279, endPoint x: 504, endPoint y: 204, distance: 74.7
click at [504, 204] on div at bounding box center [449, 199] width 288 height 225
click at [444, 141] on img "3401 Alvarado Blvd" at bounding box center [450, 136] width 27 height 35
click at [442, 142] on img "3401 Alvarado Blvd" at bounding box center [450, 136] width 27 height 35
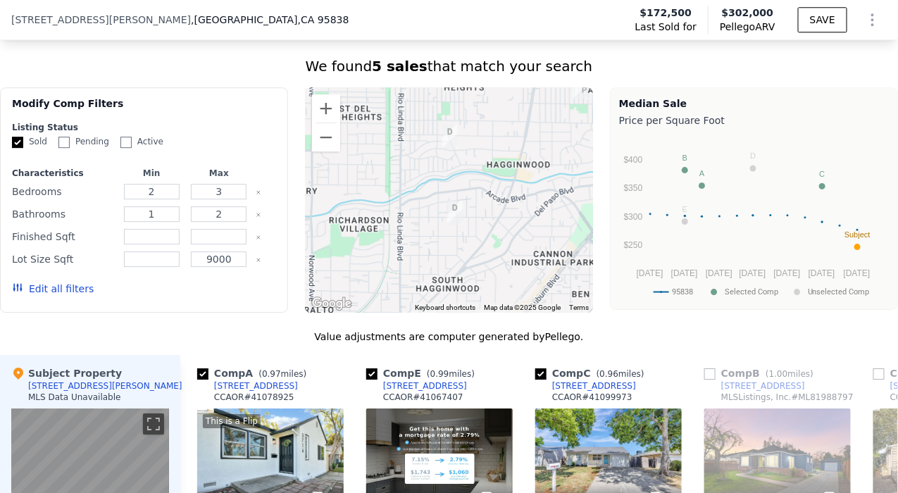
click at [442, 218] on img "3063 Clay St" at bounding box center [455, 212] width 27 height 35
click at [444, 218] on img "3063 Clay St" at bounding box center [455, 212] width 27 height 35
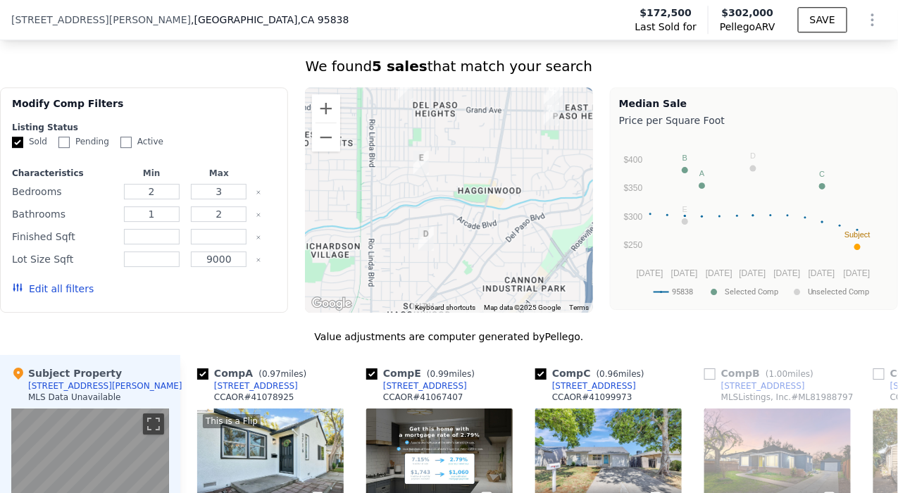
drag, startPoint x: 535, startPoint y: 251, endPoint x: 525, endPoint y: 262, distance: 15.0
click at [525, 262] on div at bounding box center [449, 199] width 288 height 225
click at [709, 380] on input "checkbox" at bounding box center [709, 373] width 11 height 11
checkbox input "true"
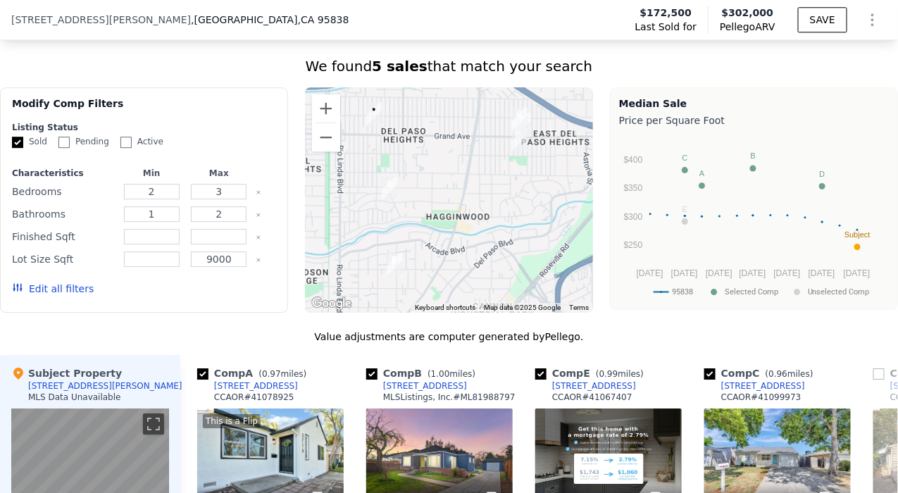
click at [548, 380] on div "Comp E ( 0.99 miles)" at bounding box center [592, 373] width 114 height 14
click at [573, 390] on div "[STREET_ADDRESS]" at bounding box center [594, 385] width 84 height 11
click at [383, 195] on img "3401 Alvarado Blvd" at bounding box center [389, 188] width 27 height 35
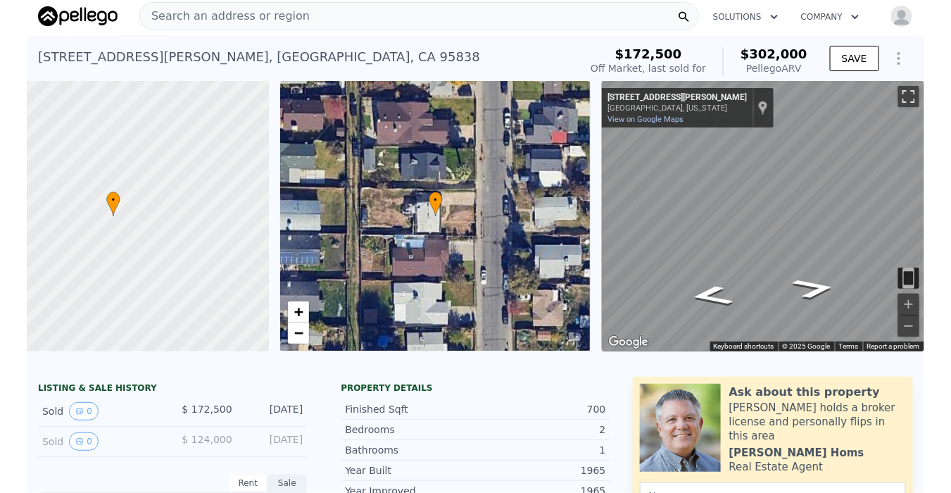
scroll to position [0, 0]
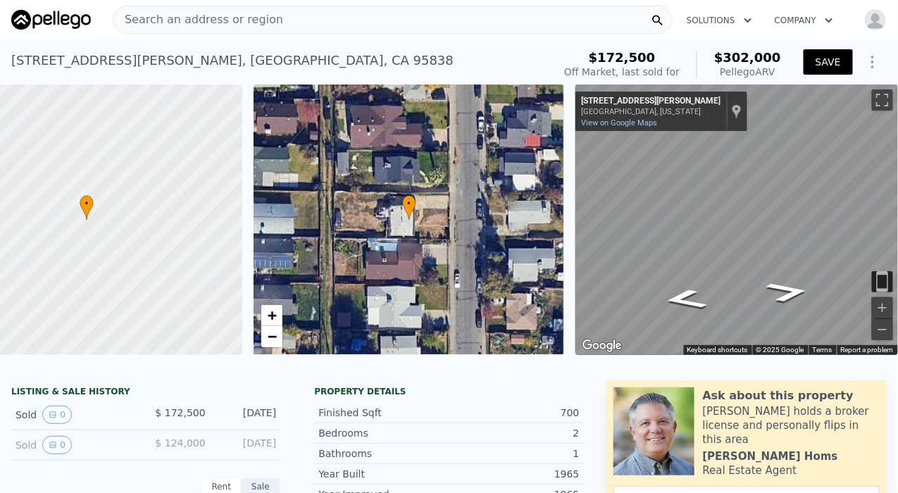
click at [822, 56] on button "SAVE" at bounding box center [828, 61] width 49 height 25
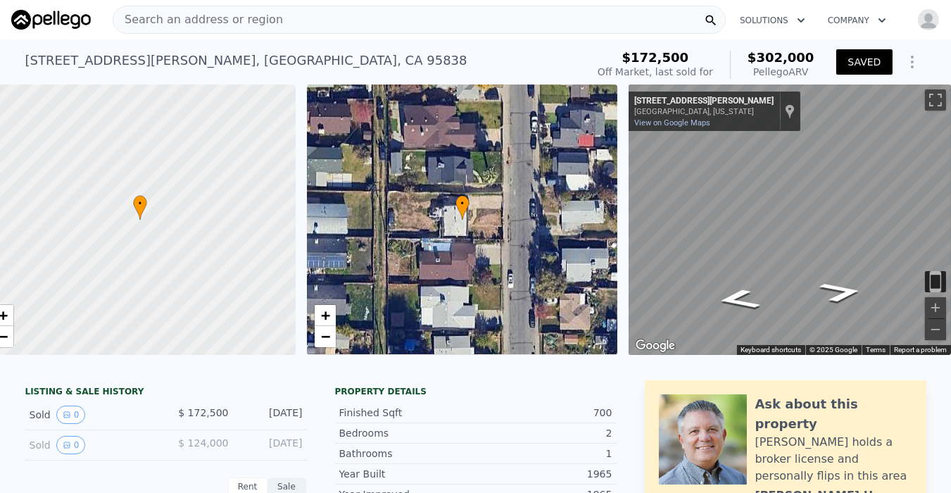
scroll to position [0, 32]
checkbox input "true"
type input "1"
type input "832"
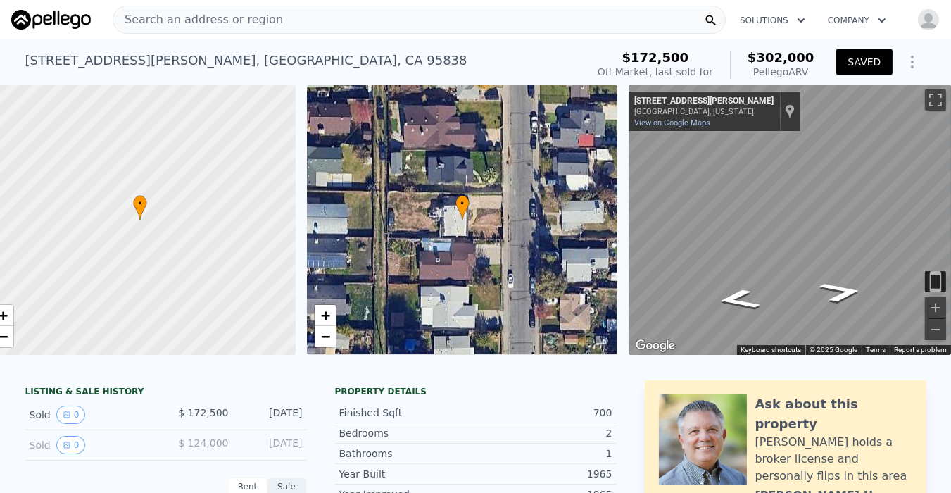
type input "1219"
type input "6098"
type input "8712"
type input "$ 101,165"
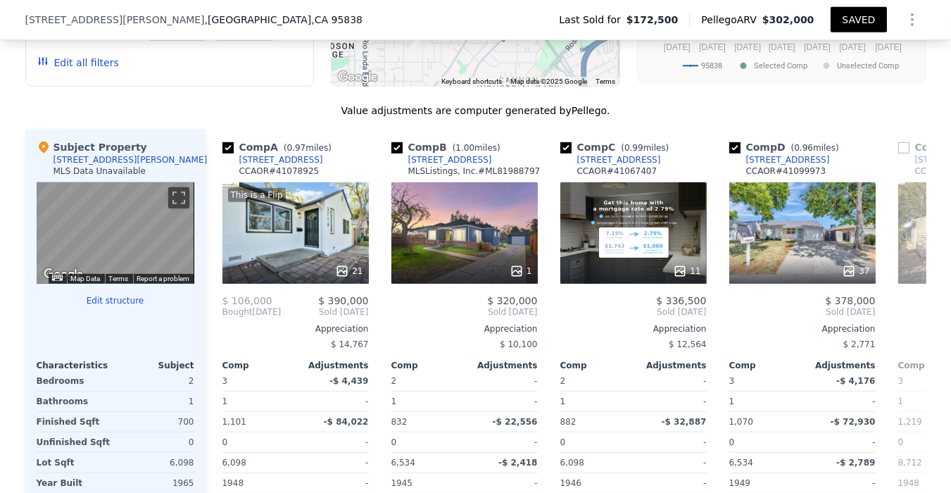
scroll to position [1168, 0]
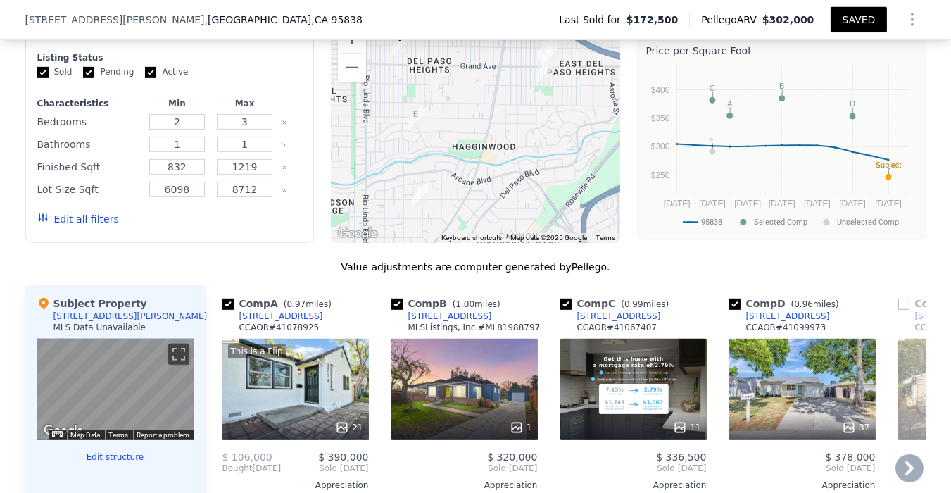
click at [625, 309] on span "0.99" at bounding box center [634, 304] width 19 height 10
click at [458, 307] on div "Comp B ( 1.00 miles)" at bounding box center [449, 303] width 115 height 14
click at [461, 309] on span "( 1.00 miles)" at bounding box center [476, 304] width 59 height 10
click at [457, 333] on div "MLSListings, Inc. # ML81988797" at bounding box center [474, 327] width 132 height 11
click at [425, 322] on div "[STREET_ADDRESS]" at bounding box center [450, 316] width 84 height 11
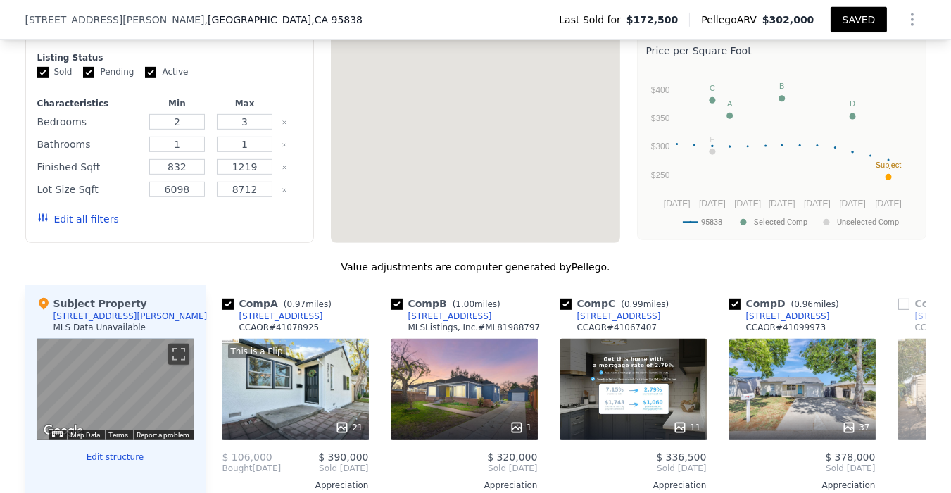
click at [544, 63] on div "To navigate the map with touch gestures double-tap and hold your finger on the …" at bounding box center [475, 130] width 289 height 225
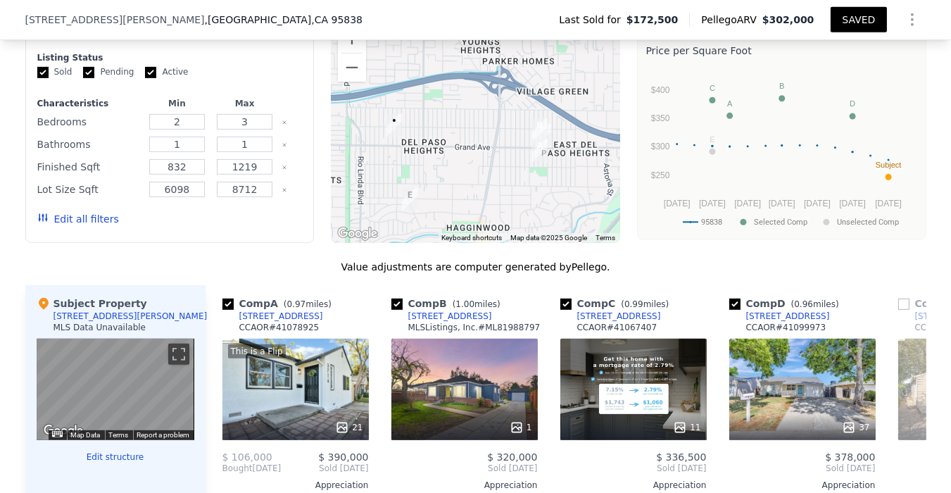
drag, startPoint x: 518, startPoint y: 154, endPoint x: 513, endPoint y: 240, distance: 86.8
click at [513, 240] on div at bounding box center [475, 130] width 289 height 225
click at [344, 53] on button "Zoom in" at bounding box center [352, 39] width 28 height 28
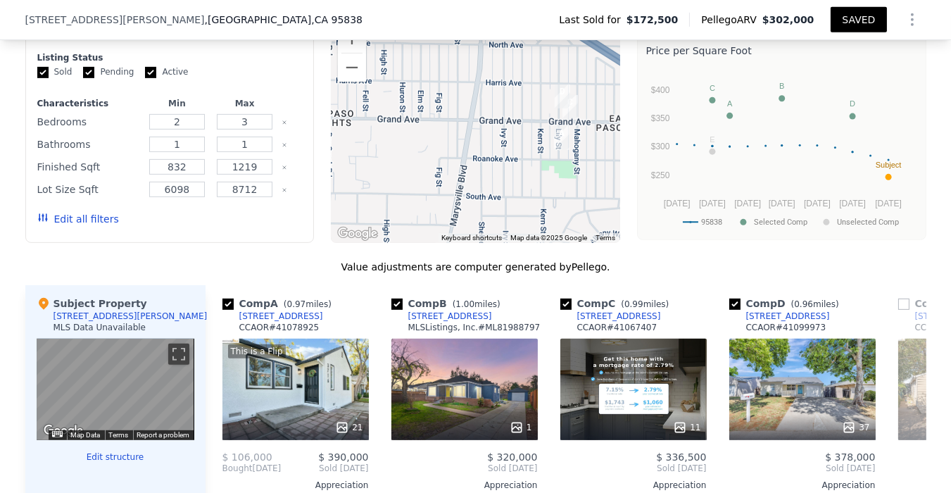
drag, startPoint x: 523, startPoint y: 194, endPoint x: 454, endPoint y: 152, distance: 80.6
click at [454, 152] on div at bounding box center [475, 130] width 289 height 225
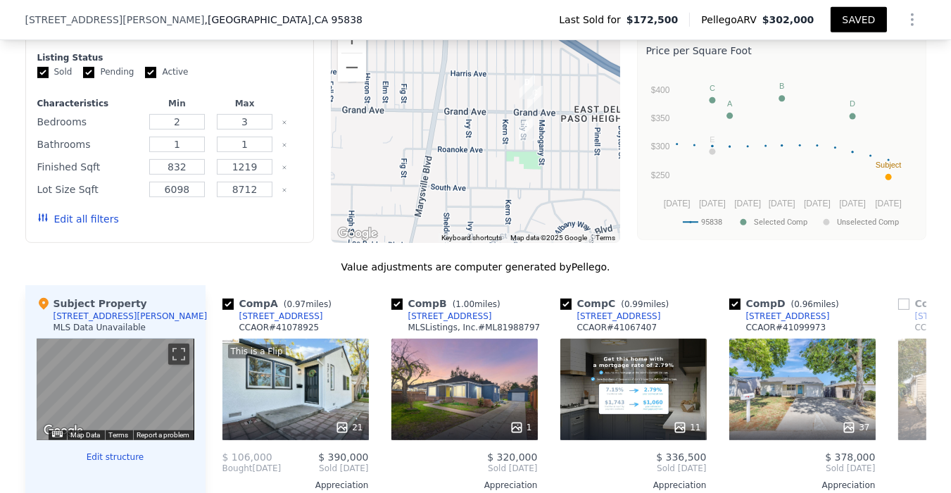
scroll to position [1090, 0]
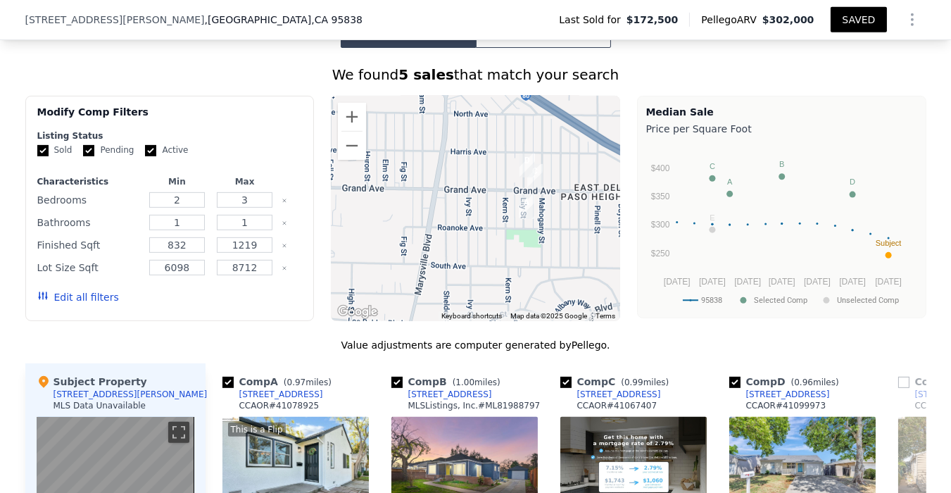
click at [463, 387] on span "( 1.00 miles)" at bounding box center [476, 382] width 59 height 10
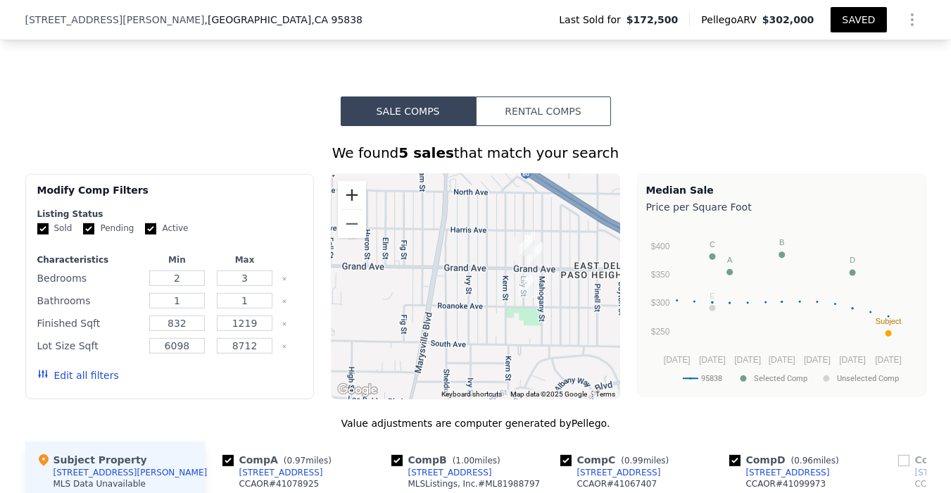
click at [355, 204] on button "Zoom in" at bounding box center [352, 195] width 28 height 28
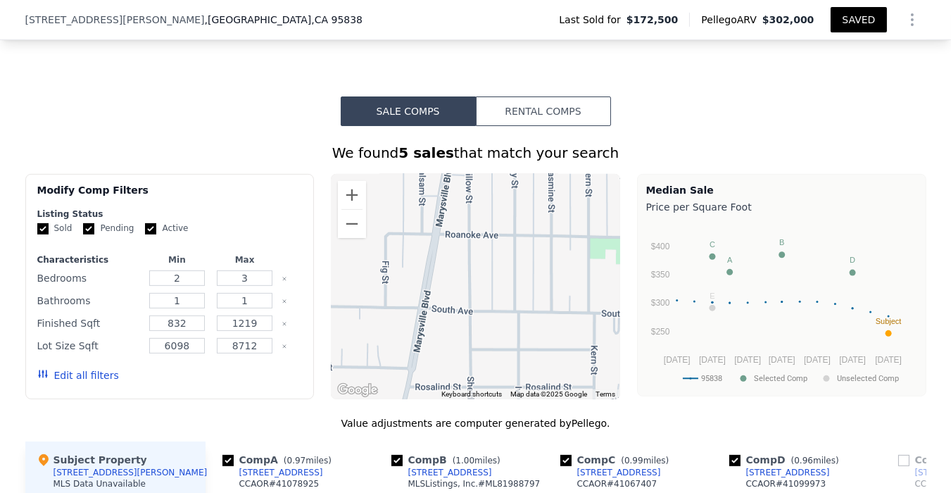
drag, startPoint x: 470, startPoint y: 323, endPoint x: 523, endPoint y: 228, distance: 108.1
click at [527, 225] on div at bounding box center [475, 286] width 289 height 225
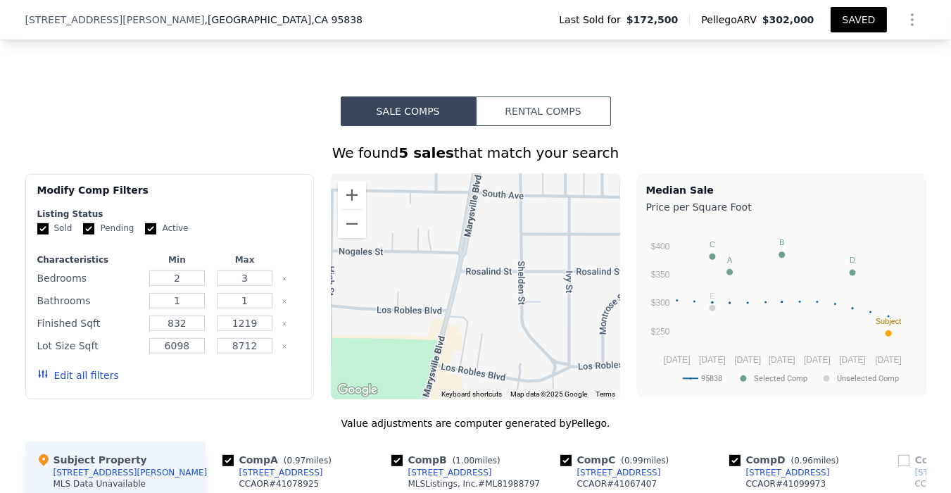
drag, startPoint x: 465, startPoint y: 383, endPoint x: 522, endPoint y: 253, distance: 142.2
click at [518, 257] on div at bounding box center [475, 286] width 289 height 225
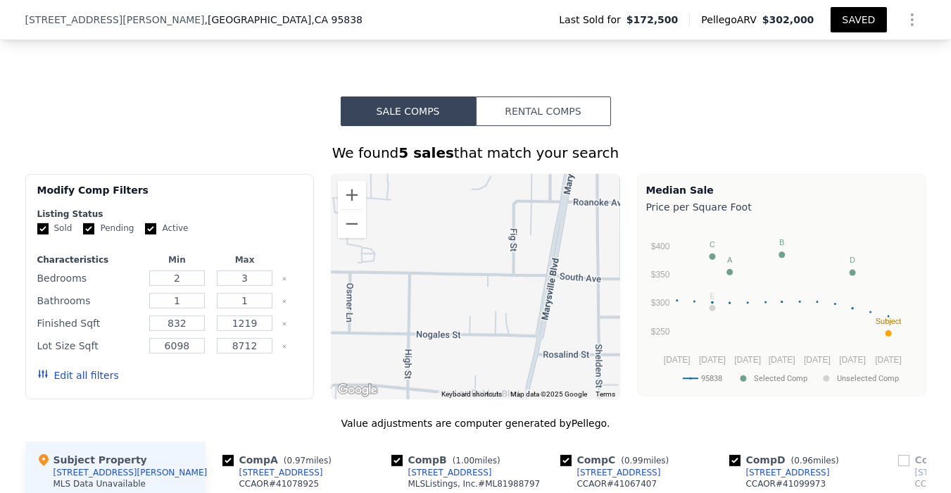
drag, startPoint x: 518, startPoint y: 256, endPoint x: 551, endPoint y: 377, distance: 125.8
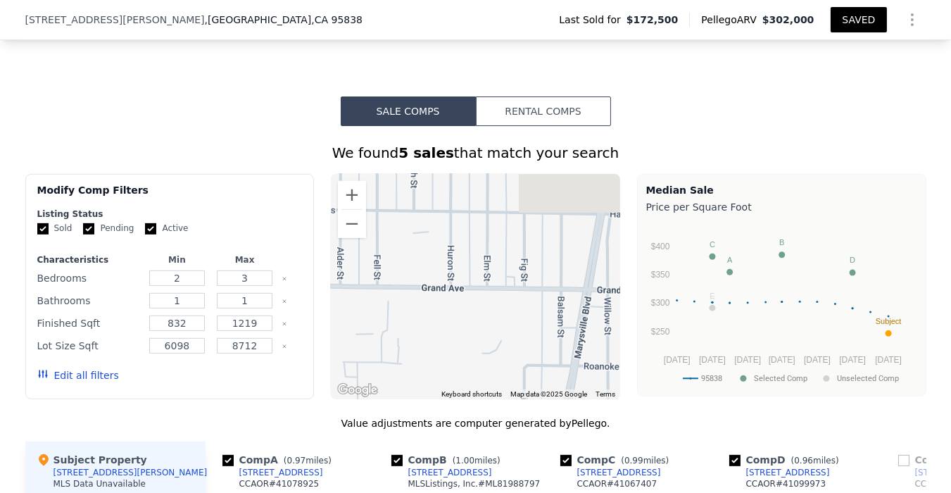
drag, startPoint x: 500, startPoint y: 264, endPoint x: 501, endPoint y: 397, distance: 133.1
click at [503, 399] on div "A B C D E • Keyboard shortcuts Map Data Map data ©2025 Google Map data ©2025 Go…" at bounding box center [475, 286] width 289 height 225
click at [347, 233] on button "Zoom out" at bounding box center [352, 224] width 28 height 28
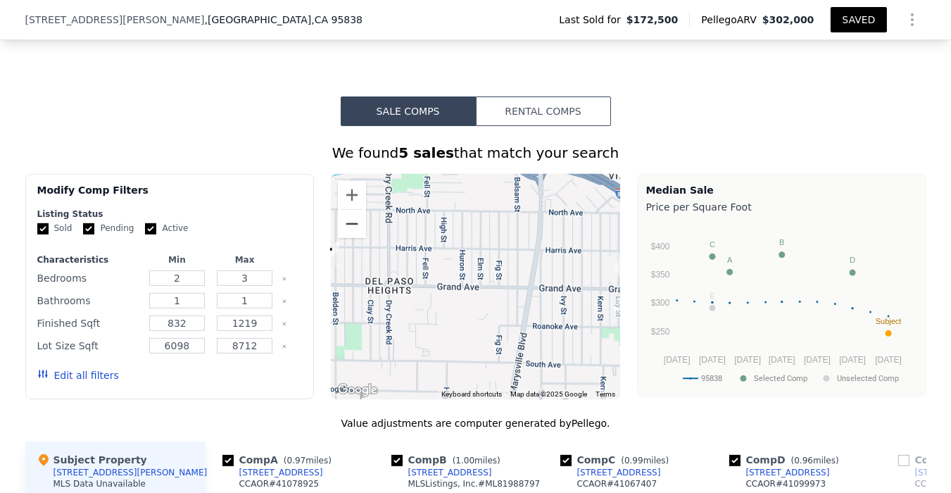
click at [349, 231] on button "Zoom out" at bounding box center [352, 224] width 28 height 28
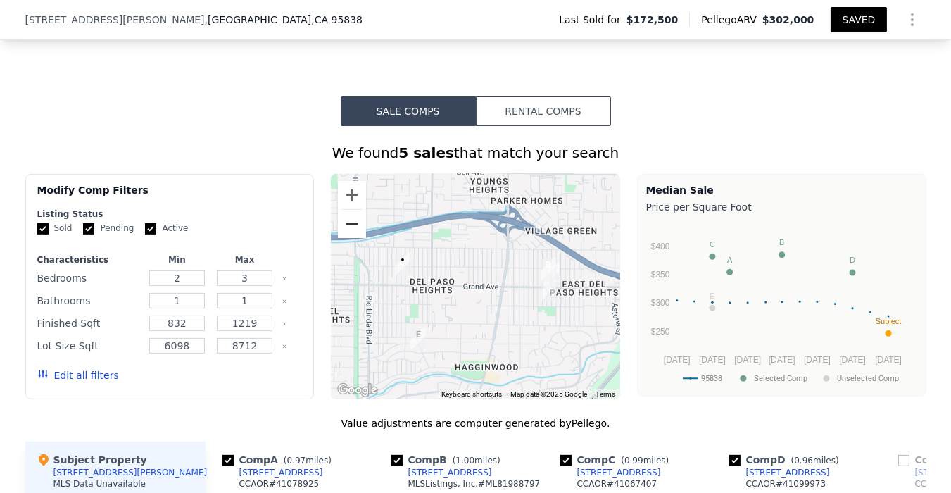
click at [351, 230] on button "Zoom out" at bounding box center [352, 224] width 28 height 28
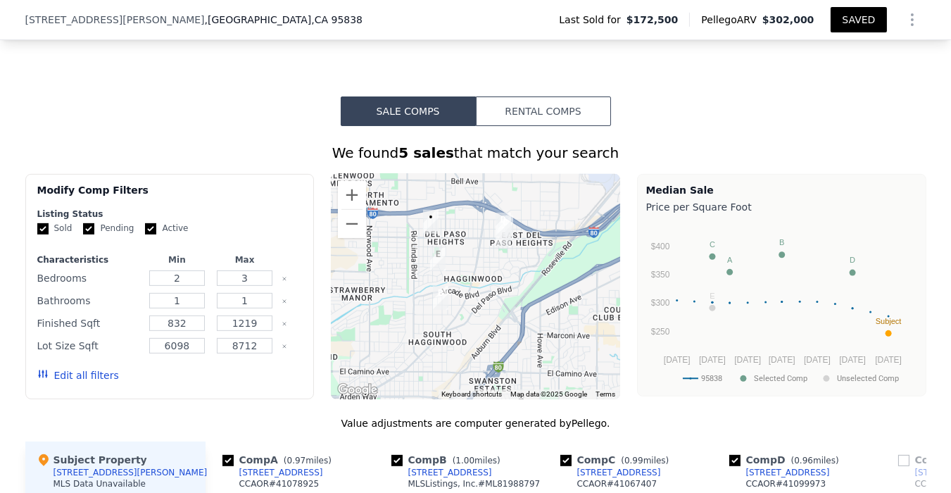
drag, startPoint x: 511, startPoint y: 337, endPoint x: 505, endPoint y: 282, distance: 54.6
click at [505, 282] on div at bounding box center [475, 286] width 289 height 225
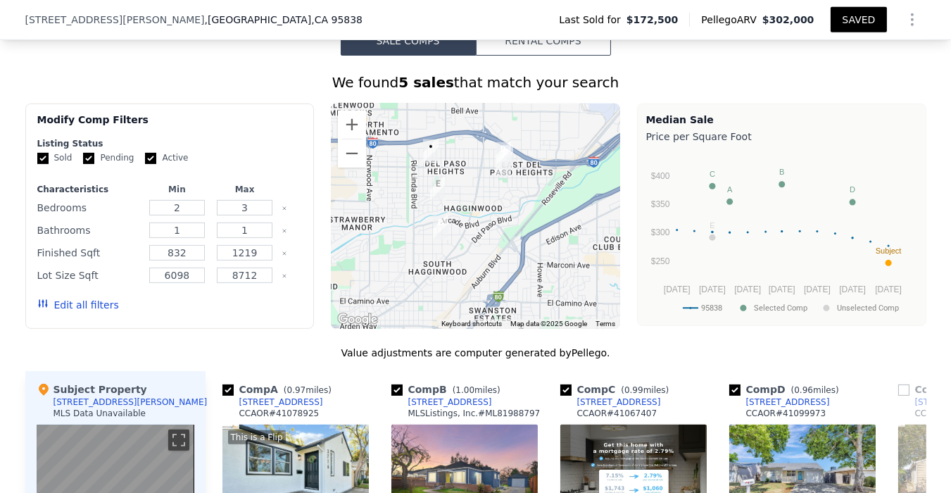
scroll to position [1090, 0]
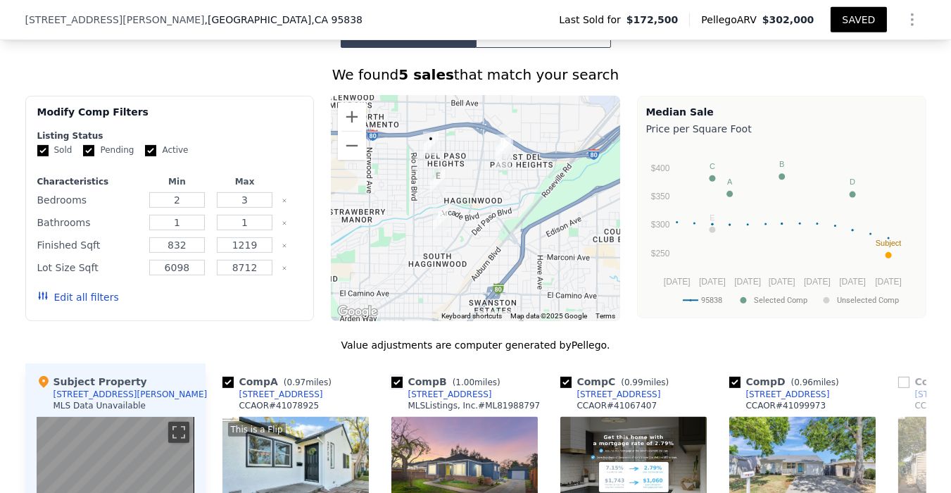
click at [392, 388] on input "checkbox" at bounding box center [397, 382] width 11 height 11
checkbox input "false"
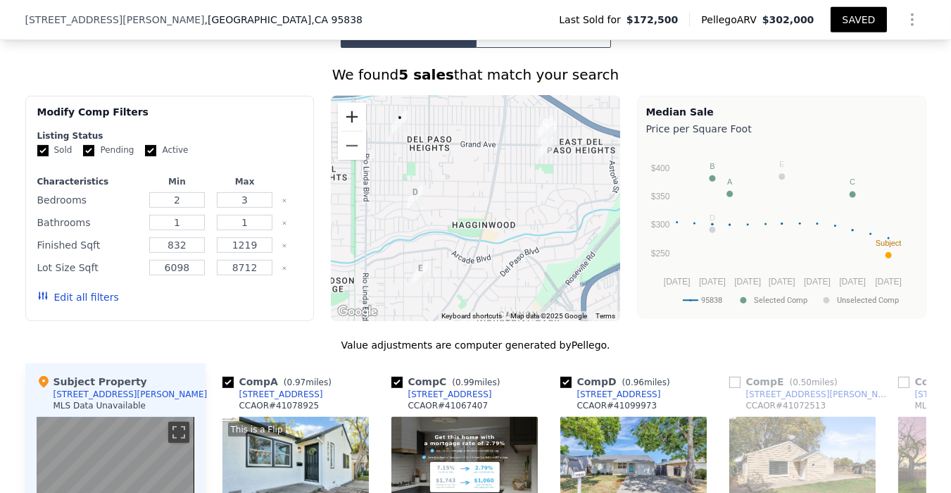
click at [351, 124] on button "Zoom in" at bounding box center [352, 117] width 28 height 28
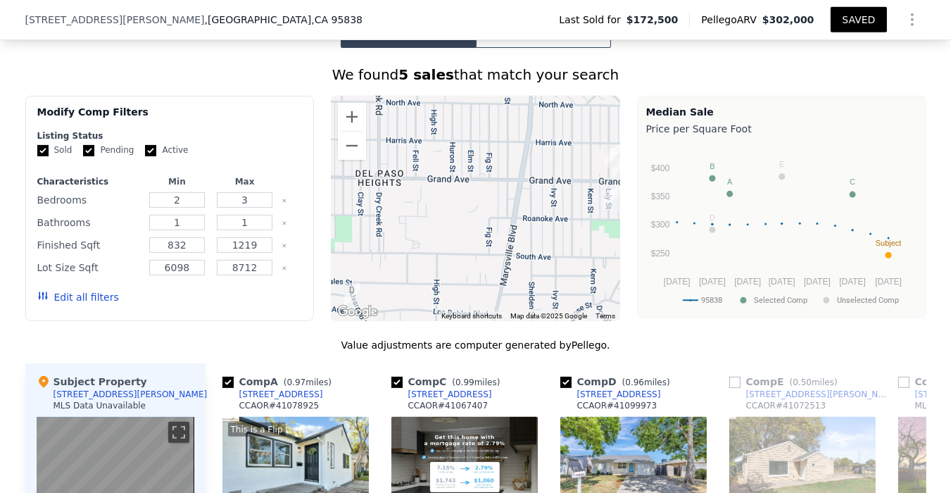
drag, startPoint x: 444, startPoint y: 163, endPoint x: 440, endPoint y: 266, distance: 102.9
click at [442, 268] on div at bounding box center [475, 208] width 289 height 225
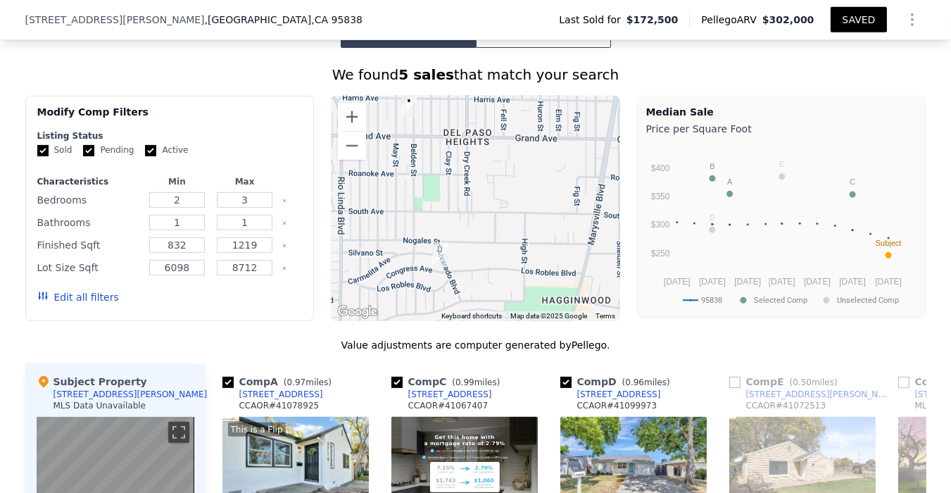
drag, startPoint x: 440, startPoint y: 266, endPoint x: 527, endPoint y: 225, distance: 96.4
click at [527, 225] on div at bounding box center [475, 208] width 289 height 225
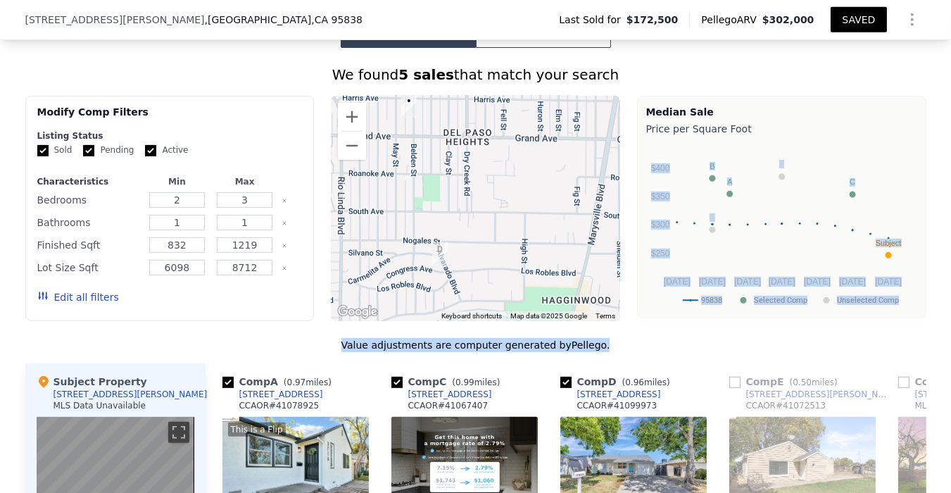
drag, startPoint x: 672, startPoint y: 355, endPoint x: 645, endPoint y: 313, distance: 50.0
click at [638, 273] on div "We found 5 sales that match your search Filters Map Prices Modify Comp Filters …" at bounding box center [475, 443] width 901 height 756
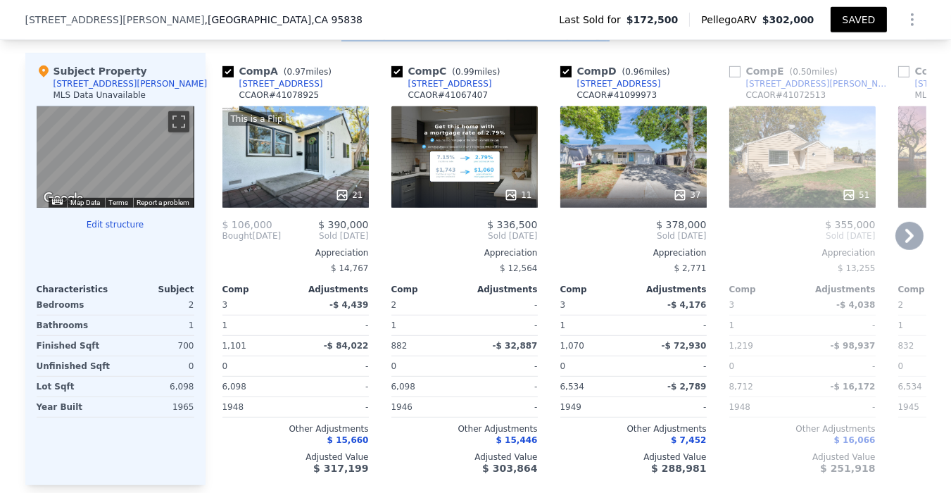
scroll to position [1403, 0]
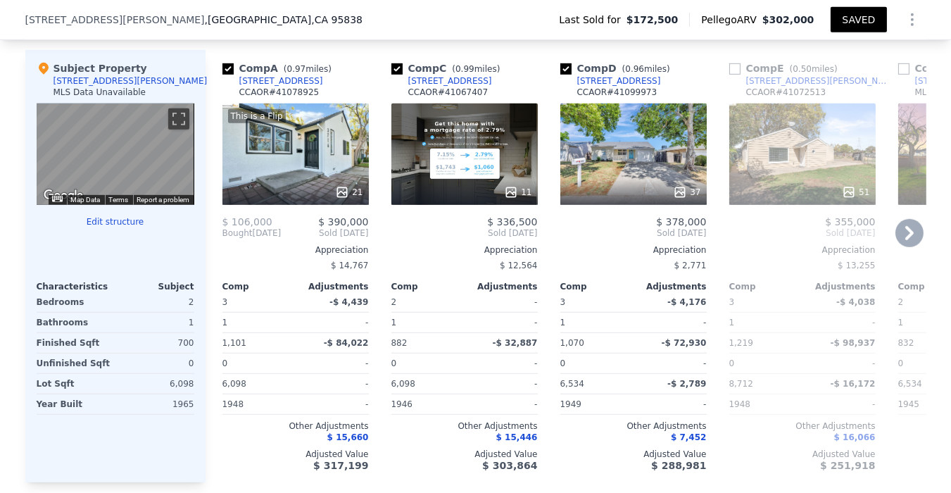
click at [896, 237] on icon at bounding box center [910, 233] width 28 height 28
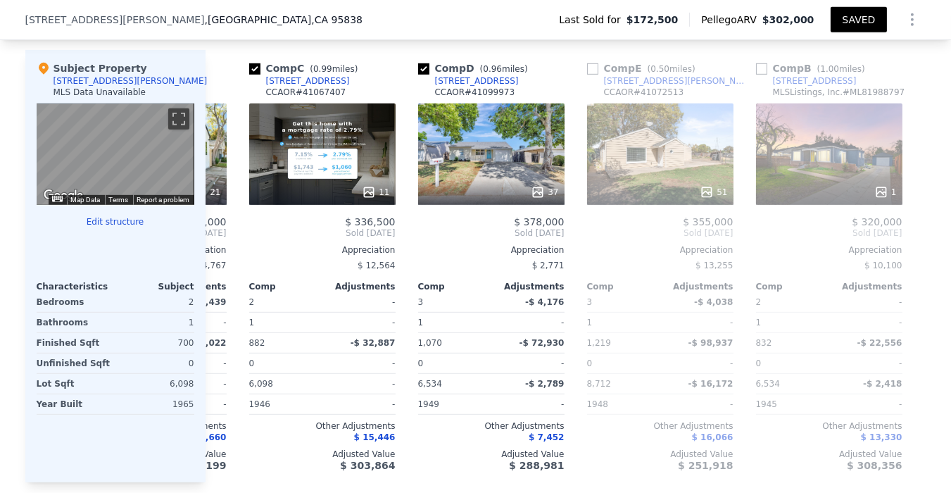
scroll to position [0, 157]
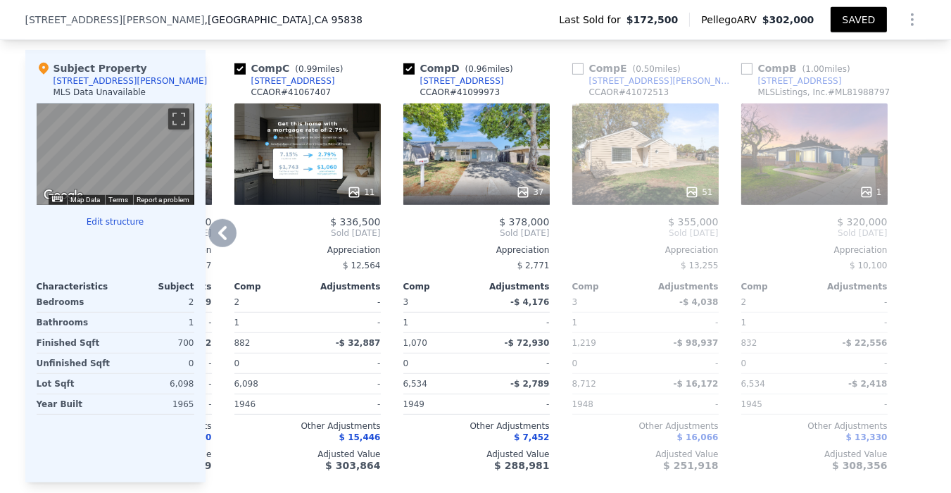
click at [225, 243] on icon at bounding box center [222, 233] width 28 height 28
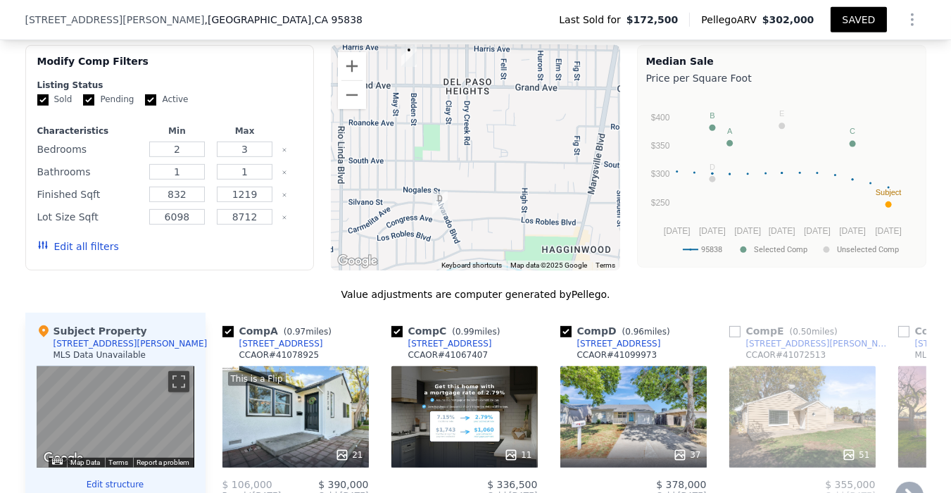
scroll to position [1012, 0]
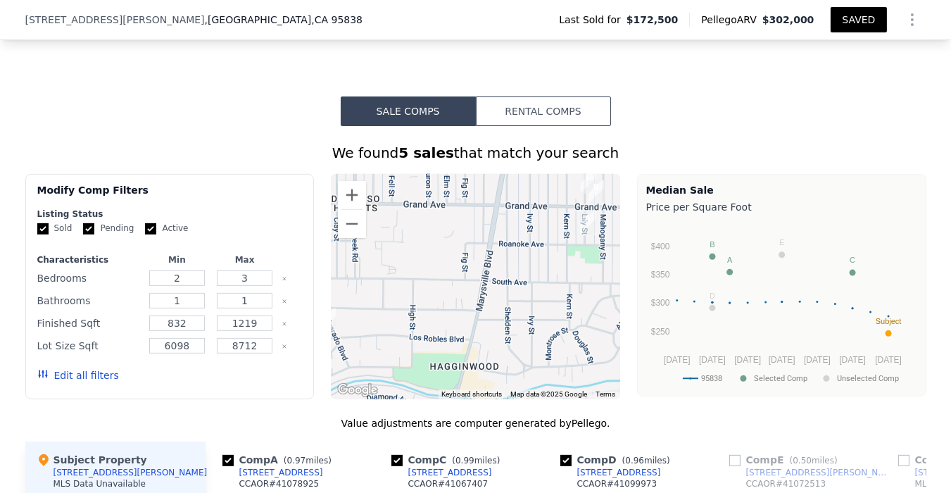
drag, startPoint x: 482, startPoint y: 259, endPoint x: 370, endPoint y: 247, distance: 112.6
click at [370, 248] on div at bounding box center [475, 286] width 289 height 225
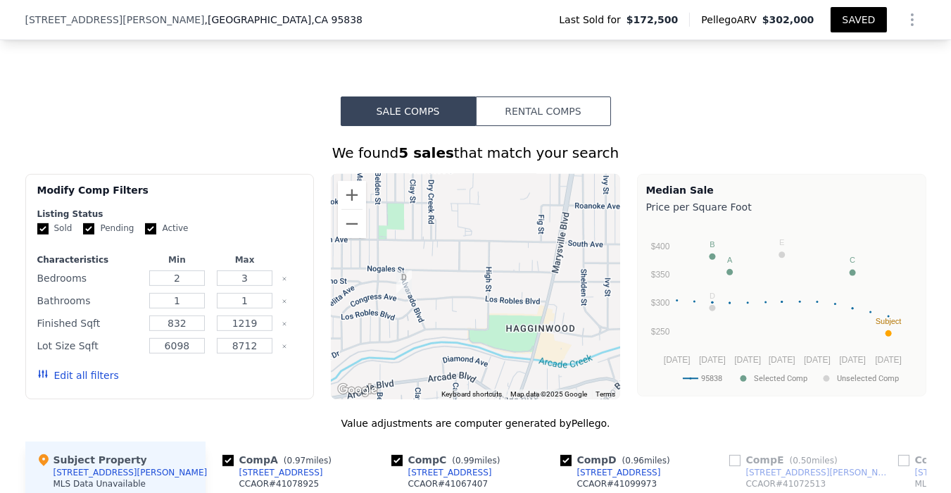
drag, startPoint x: 391, startPoint y: 340, endPoint x: 458, endPoint y: 311, distance: 72.9
click at [458, 311] on div at bounding box center [475, 286] width 289 height 225
click at [394, 283] on img "3401 Alvarado Blvd" at bounding box center [404, 282] width 27 height 35
click at [730, 466] on input "checkbox" at bounding box center [735, 460] width 11 height 11
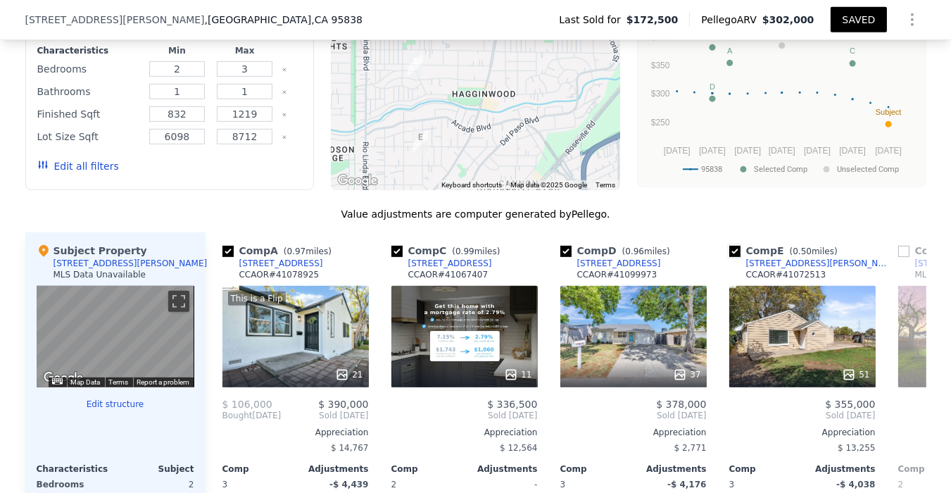
scroll to position [1350, 0]
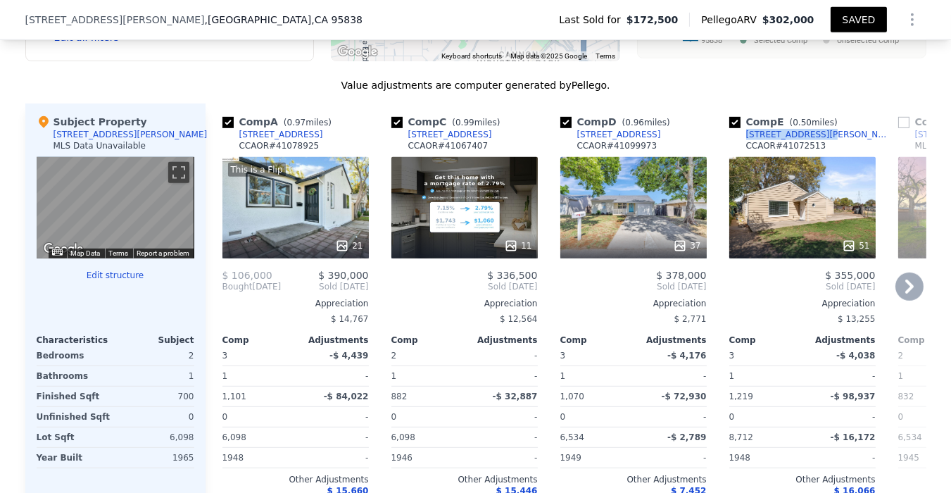
drag, startPoint x: 818, startPoint y: 146, endPoint x: 811, endPoint y: 149, distance: 8.5
click at [811, 149] on div "Comp E ( 0.50 miles) 3401 Alvarado Blvd CCAOR # 41072513" at bounding box center [803, 136] width 146 height 42
checkbox input "false"
checkbox input "true"
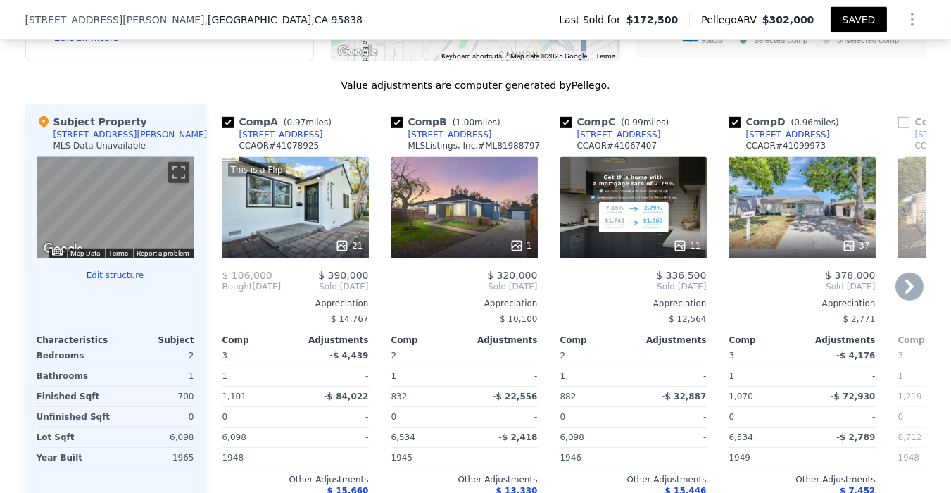
click at [897, 296] on icon at bounding box center [910, 287] width 28 height 28
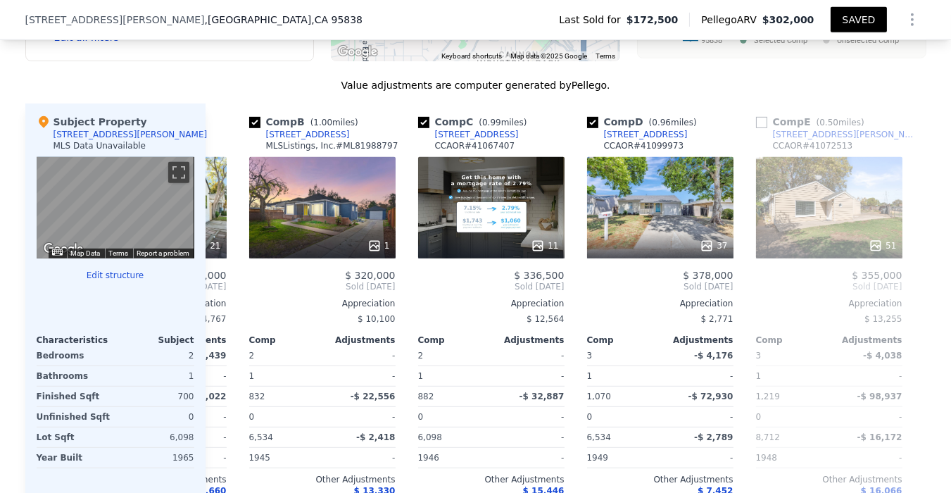
scroll to position [0, 157]
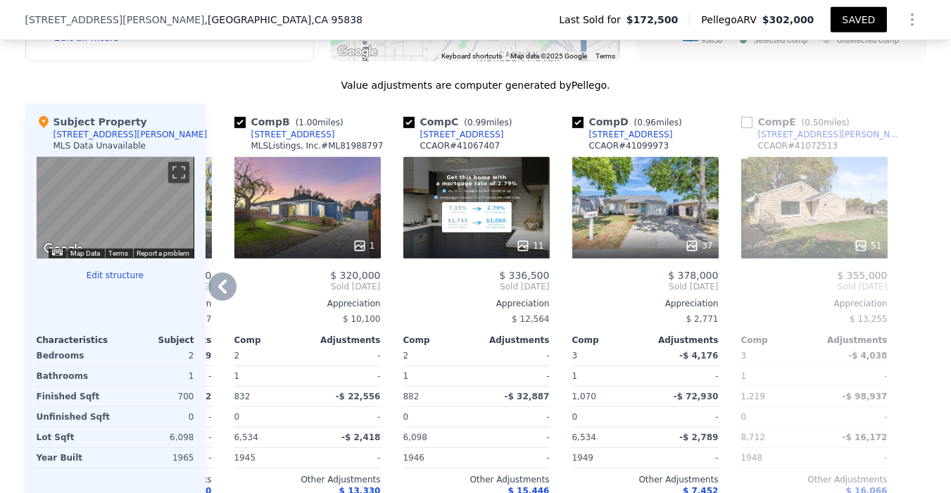
click at [212, 297] on icon at bounding box center [222, 287] width 28 height 28
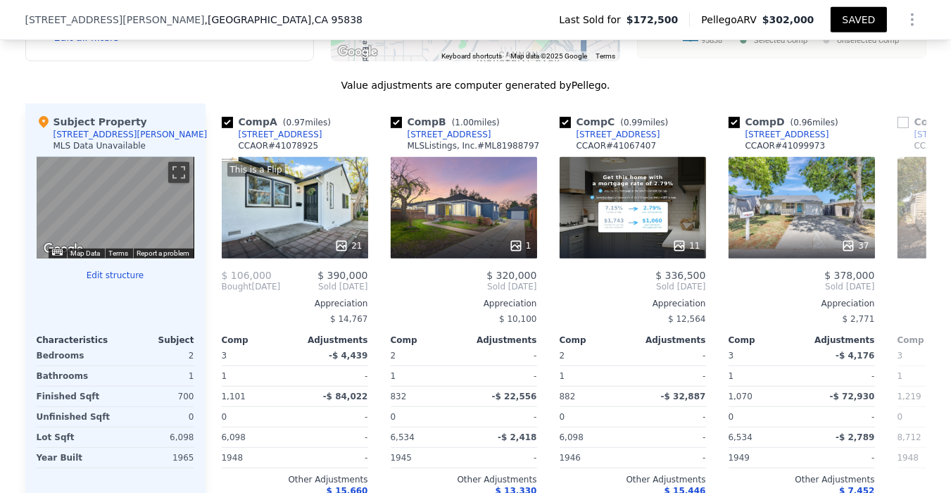
scroll to position [0, 0]
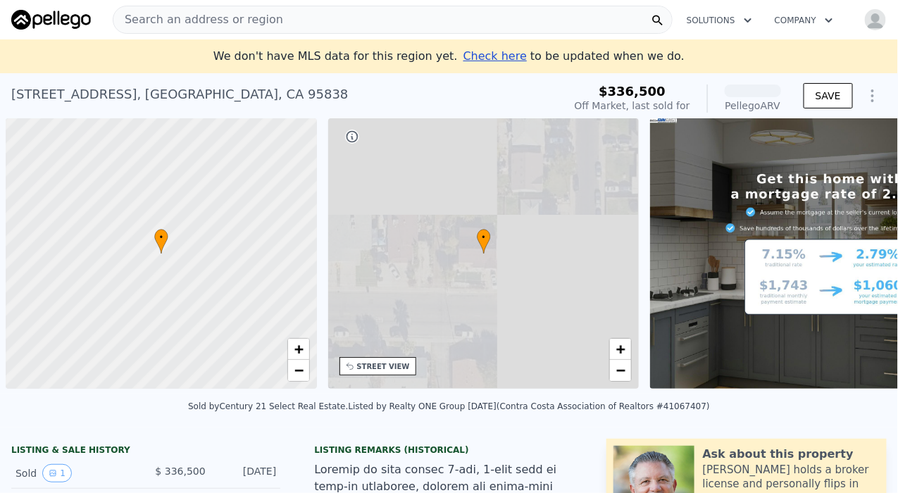
scroll to position [0, 6]
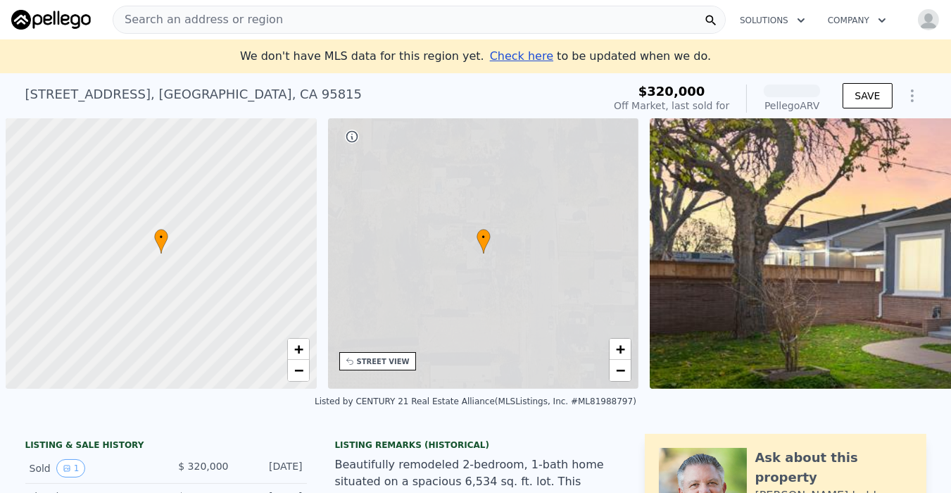
scroll to position [0, 6]
